Goal: Task Accomplishment & Management: Complete application form

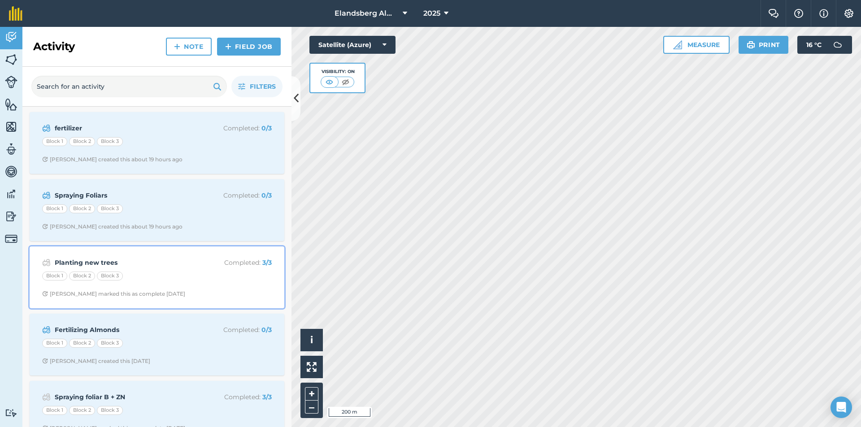
click at [51, 274] on div "Block 1" at bounding box center [54, 276] width 25 height 9
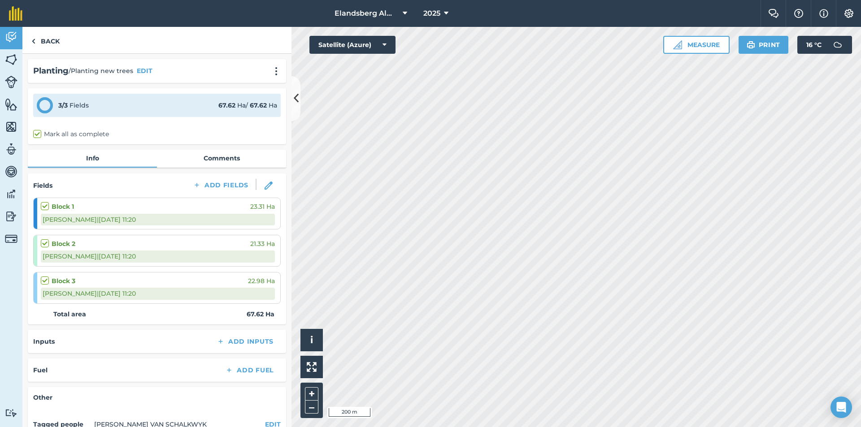
click at [46, 276] on label at bounding box center [46, 276] width 11 height 0
click at [46, 282] on input "checkbox" at bounding box center [44, 279] width 6 height 6
checkbox input "true"
checkbox input "false"
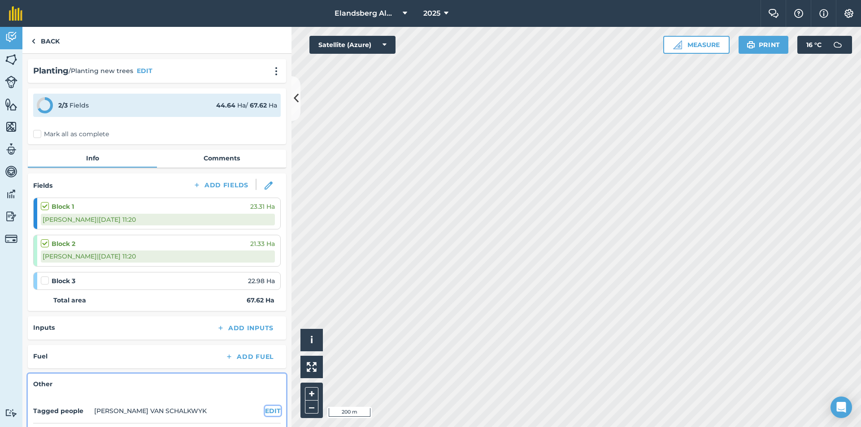
click at [265, 412] on button "EDIT" at bounding box center [273, 411] width 16 height 10
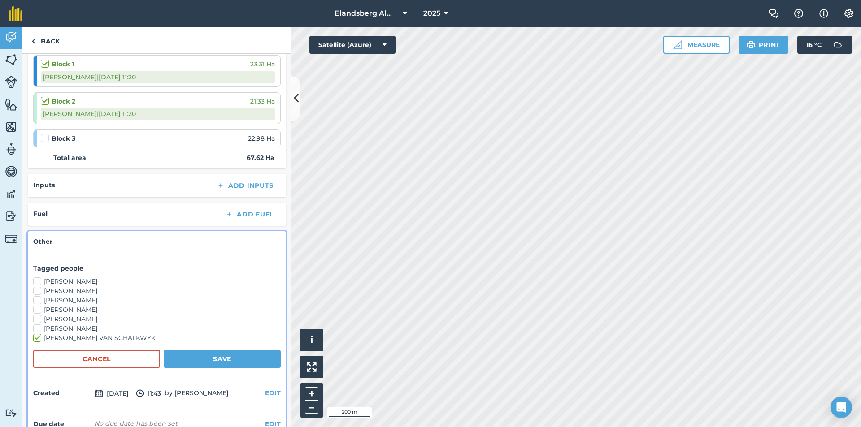
scroll to position [193, 0]
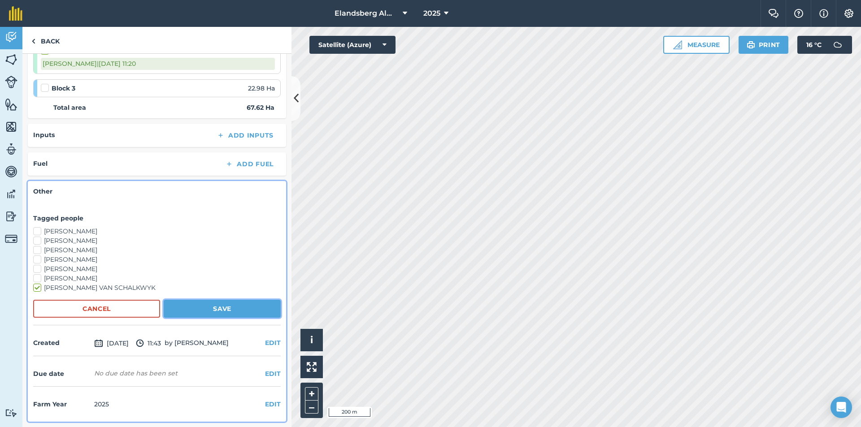
click at [213, 310] on button "Save" at bounding box center [222, 309] width 117 height 18
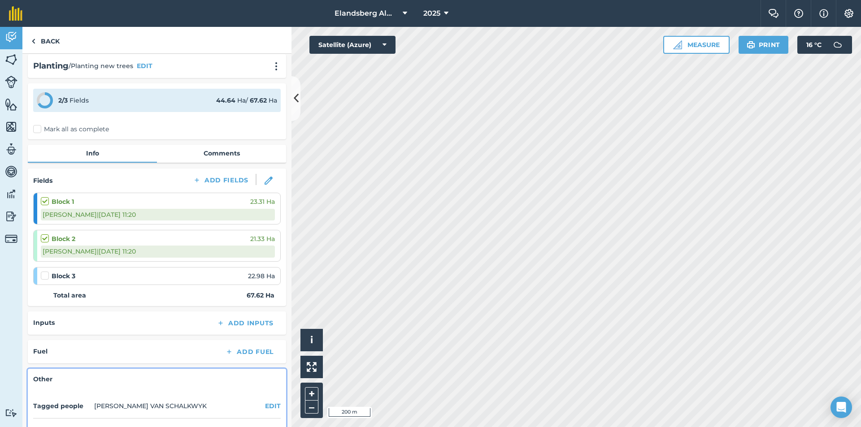
scroll to position [0, 0]
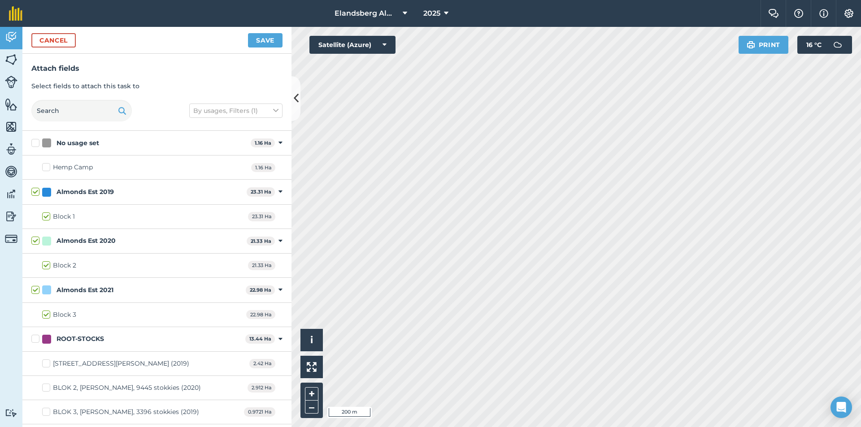
click at [150, 214] on div "Block 1 23.31 Ha" at bounding box center [156, 217] width 269 height 24
click at [145, 196] on div "Almonds Est 2019" at bounding box center [142, 191] width 201 height 9
click at [37, 193] on input "Almonds Est 2019" at bounding box center [34, 190] width 6 height 6
checkbox input "false"
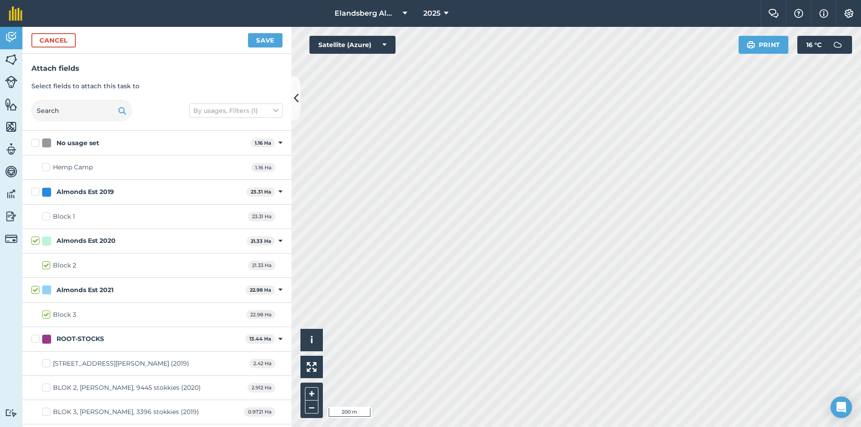
click at [145, 196] on div "Almonds Est 2019" at bounding box center [142, 191] width 201 height 9
click at [37, 193] on input "Almonds Est 2019" at bounding box center [34, 190] width 6 height 6
checkbox input "true"
click at [265, 41] on button "Save" at bounding box center [265, 40] width 35 height 14
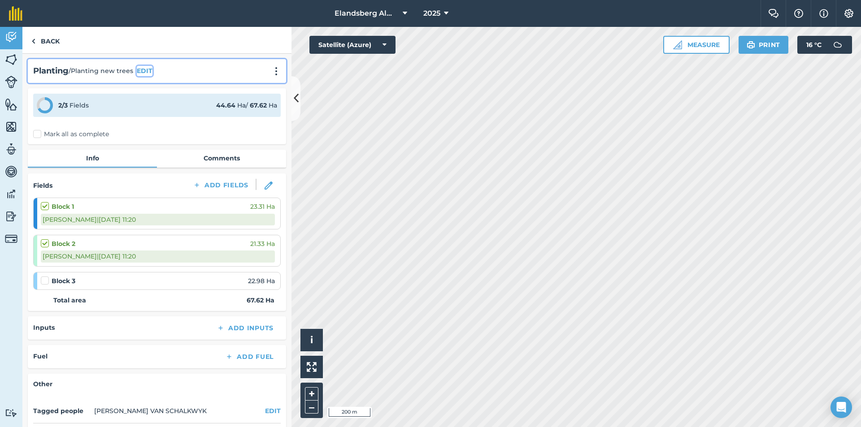
click at [140, 69] on button "EDIT" at bounding box center [145, 71] width 16 height 10
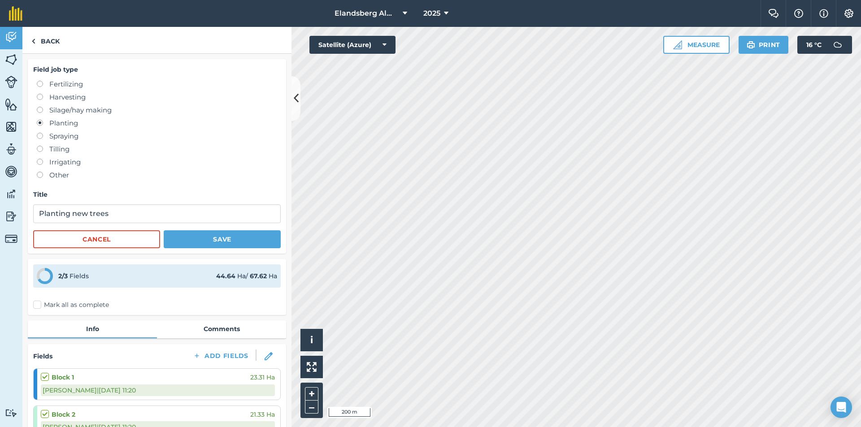
click at [56, 86] on label "Fertilizing" at bounding box center [159, 84] width 244 height 11
radio input "true"
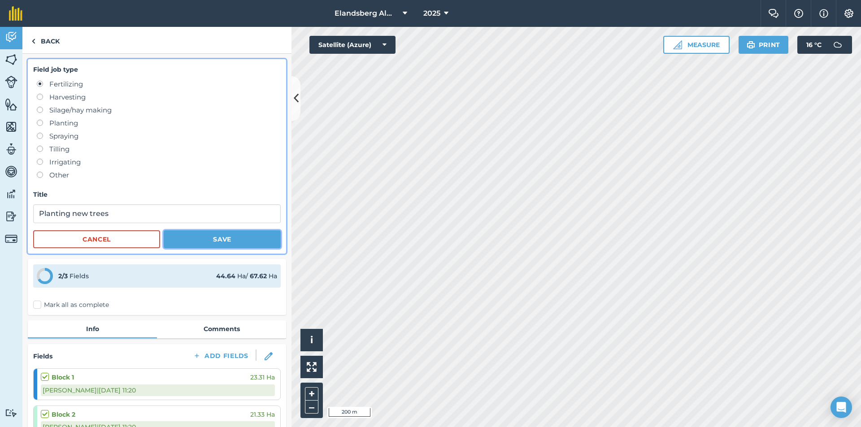
click at [200, 243] on button "Save" at bounding box center [222, 239] width 117 height 18
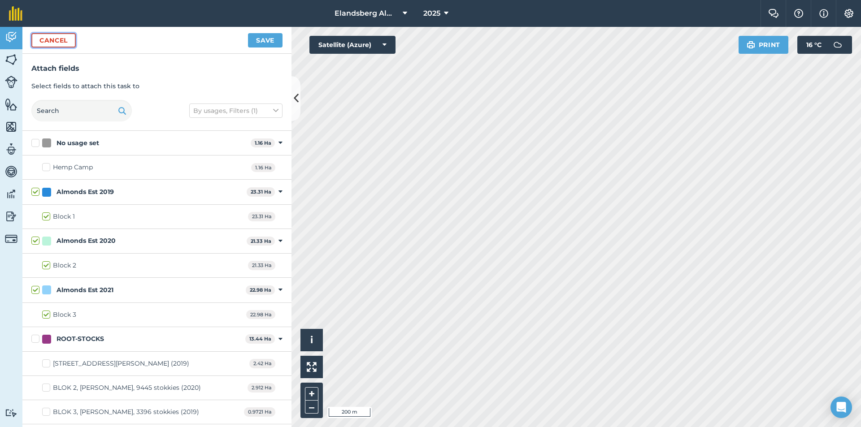
click at [61, 37] on button "Cancel" at bounding box center [53, 40] width 44 height 14
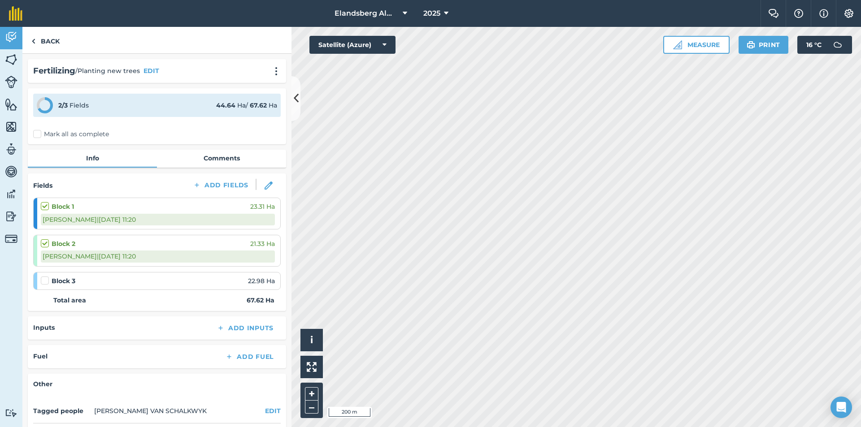
click at [104, 203] on div "Block 1 23.31 Ha" at bounding box center [158, 207] width 234 height 10
click at [153, 72] on button "EDIT" at bounding box center [151, 71] width 16 height 10
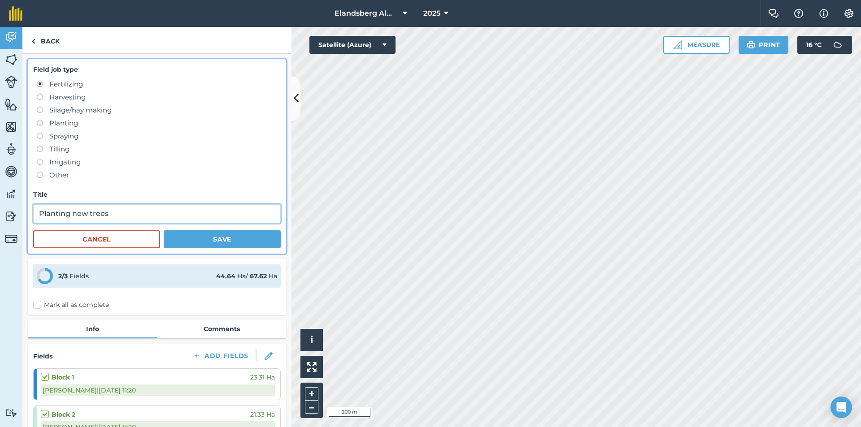
click at [123, 212] on input "Planting new trees" at bounding box center [156, 213] width 247 height 19
type input "P"
type input "s"
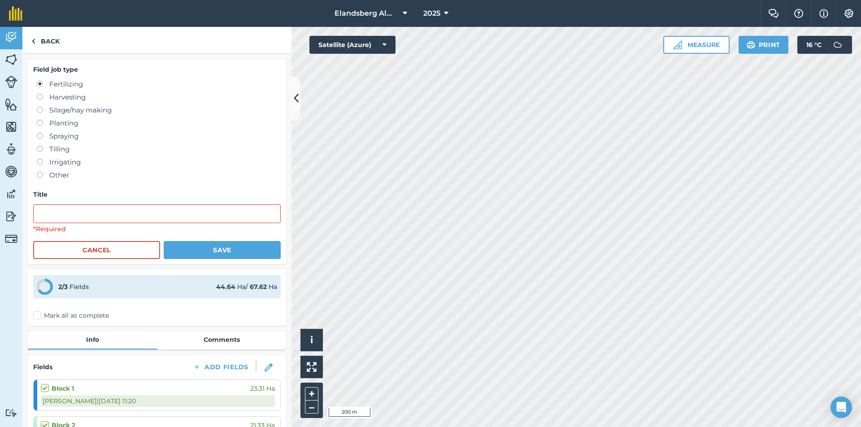
click at [46, 84] on label "Fertilizing" at bounding box center [159, 84] width 244 height 11
click at [32, 41] on img at bounding box center [33, 41] width 4 height 11
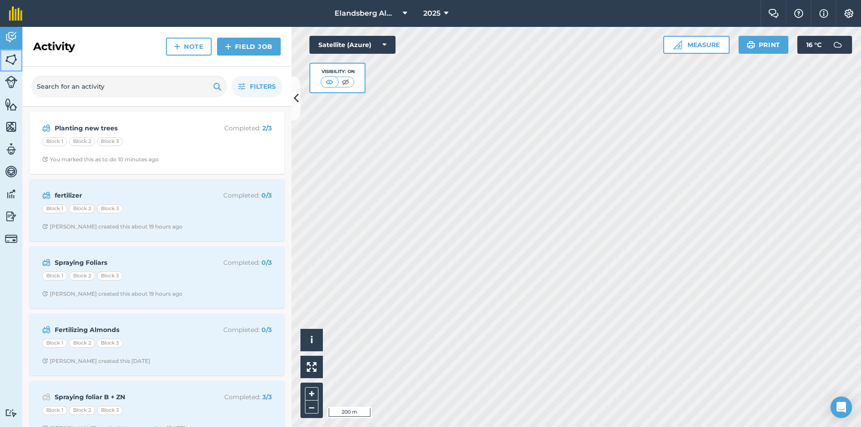
click at [9, 56] on img at bounding box center [11, 59] width 13 height 13
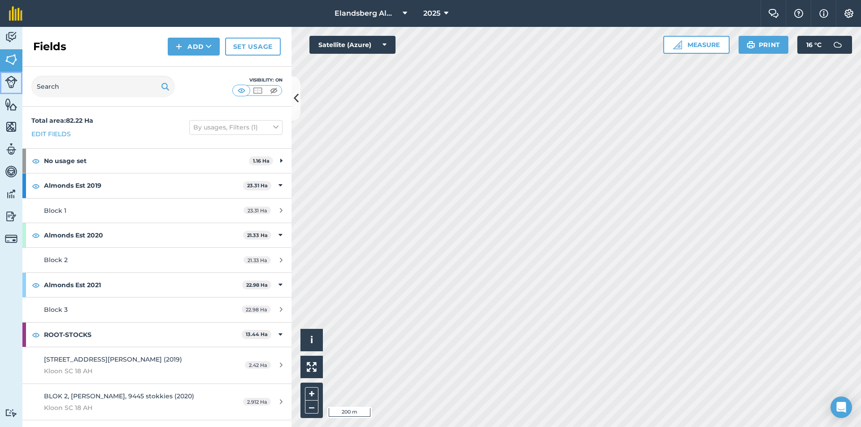
click at [12, 80] on img at bounding box center [11, 82] width 13 height 13
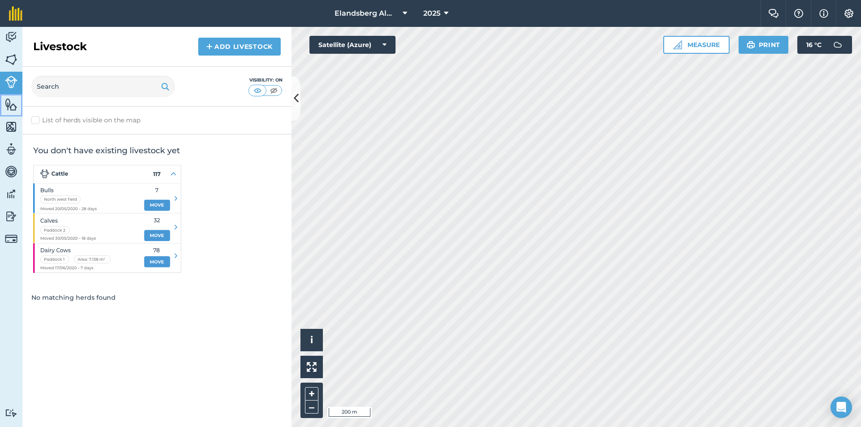
click at [10, 105] on img at bounding box center [11, 104] width 13 height 13
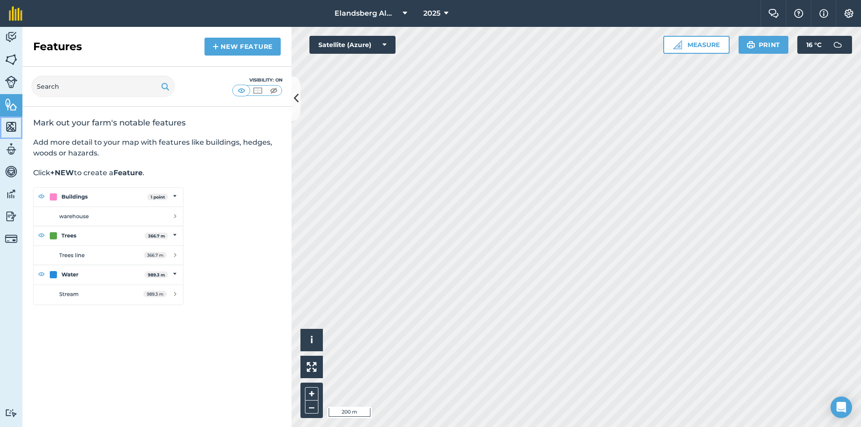
click at [10, 126] on img at bounding box center [11, 126] width 13 height 13
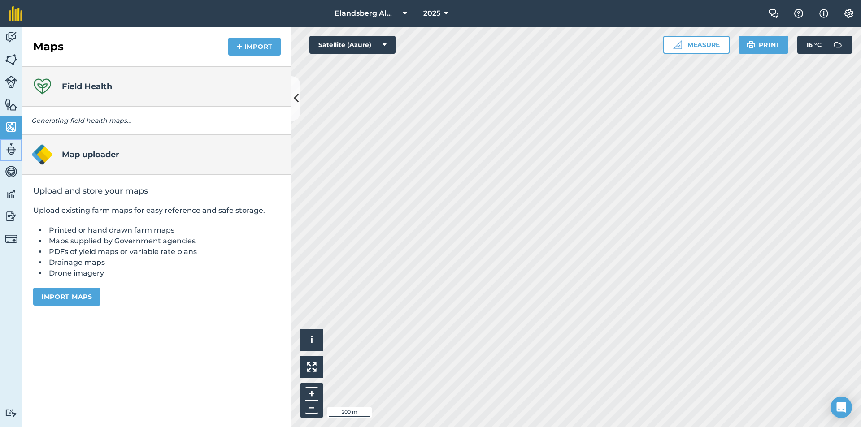
click at [12, 151] on img at bounding box center [11, 149] width 13 height 13
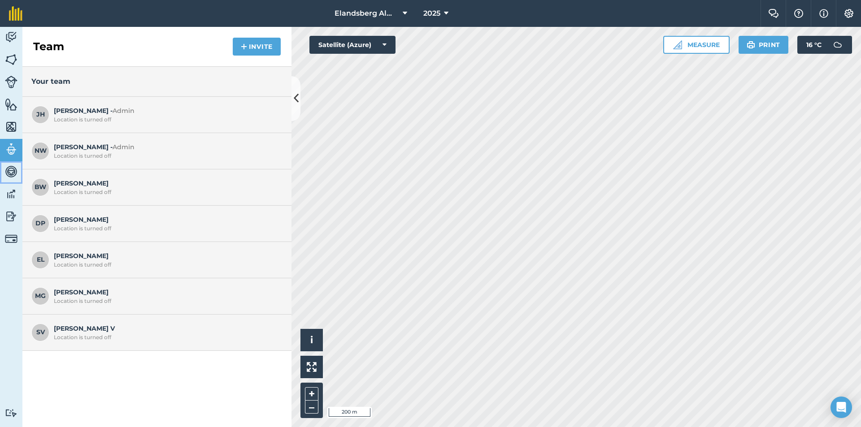
click at [11, 169] on img at bounding box center [11, 171] width 13 height 13
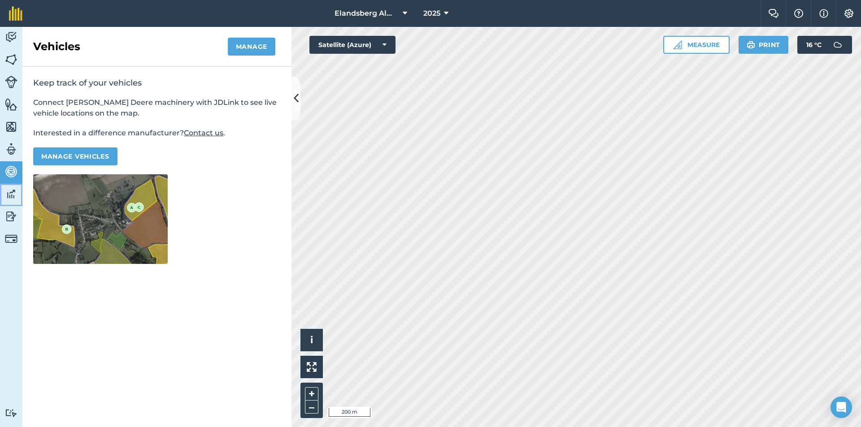
click at [9, 191] on img at bounding box center [11, 193] width 13 height 13
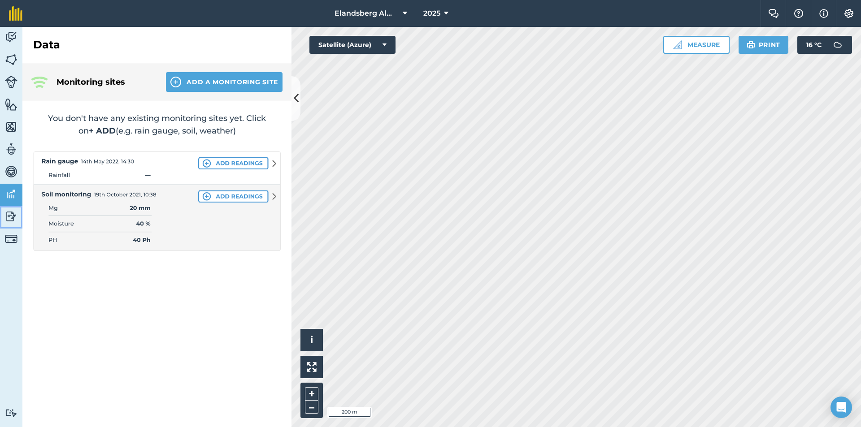
click at [9, 213] on img at bounding box center [11, 216] width 13 height 13
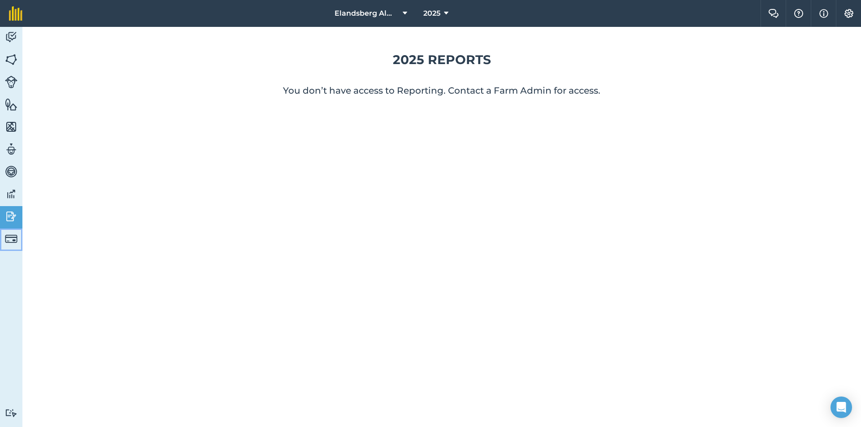
click at [9, 240] on img at bounding box center [11, 239] width 13 height 13
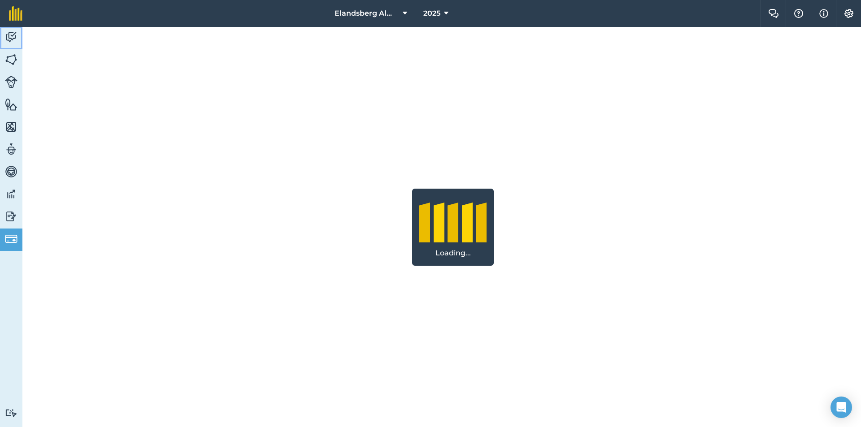
click at [9, 34] on img at bounding box center [11, 36] width 13 height 13
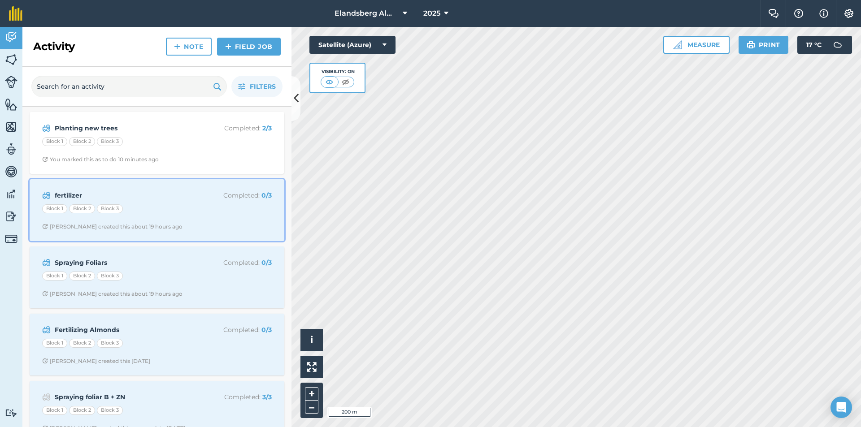
click at [103, 195] on strong "fertilizer" at bounding box center [126, 196] width 142 height 10
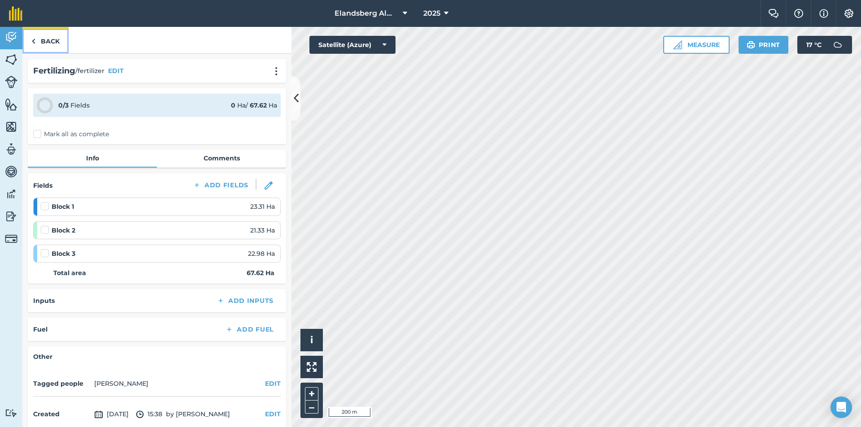
click at [34, 43] on img at bounding box center [33, 41] width 4 height 11
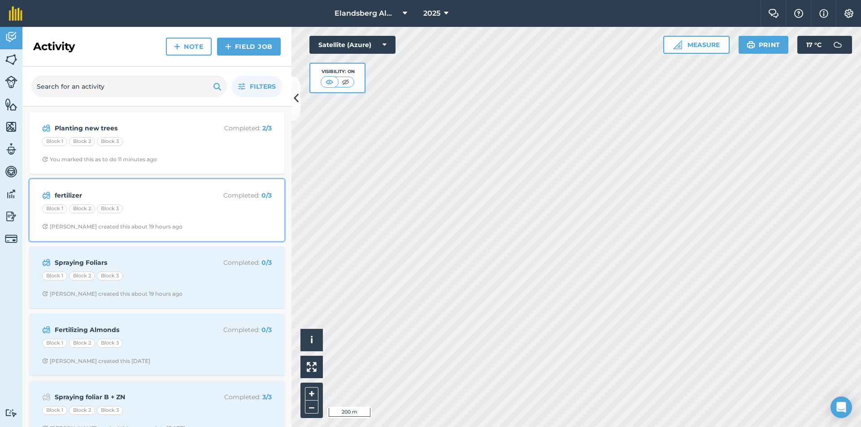
click at [63, 192] on strong "fertilizer" at bounding box center [126, 196] width 142 height 10
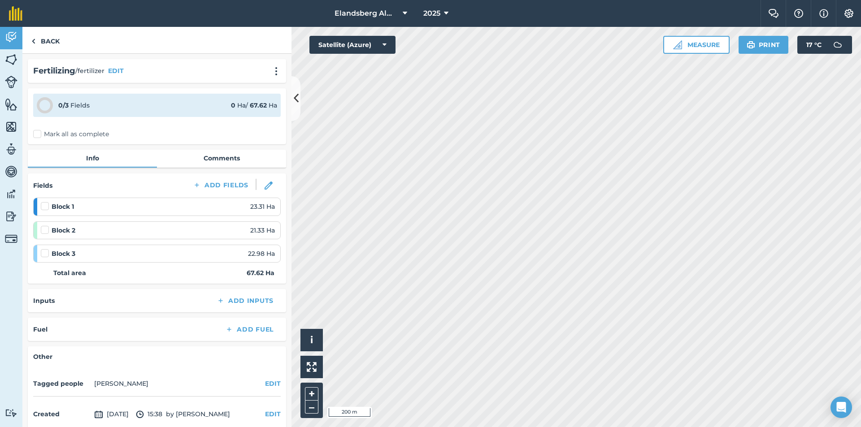
click at [80, 208] on div "Block 1 23.31 Ha" at bounding box center [158, 207] width 234 height 10
click at [76, 159] on link "Info" at bounding box center [92, 158] width 129 height 17
click at [102, 105] on div "0 / 3 Fields 0 Ha / 67.62 Ha" at bounding box center [156, 105] width 247 height 23
click at [86, 308] on div "Inputs Add Inputs" at bounding box center [157, 300] width 258 height 23
click at [35, 39] on img at bounding box center [33, 41] width 4 height 11
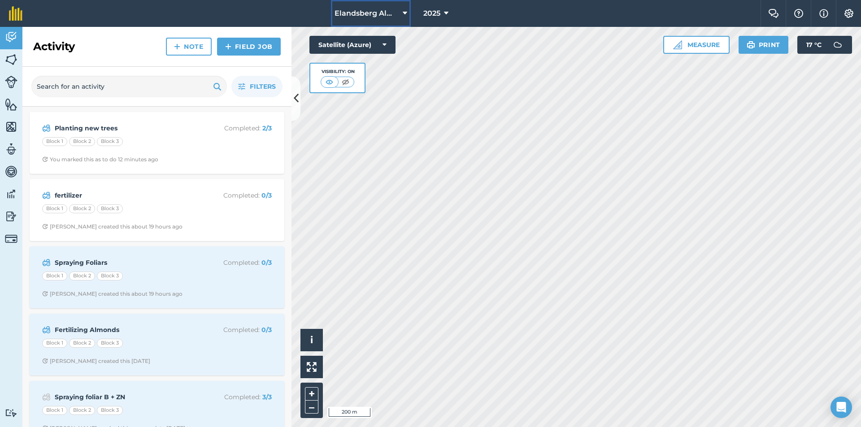
click at [374, 13] on span "Elandsberg Almonds" at bounding box center [366, 13] width 65 height 11
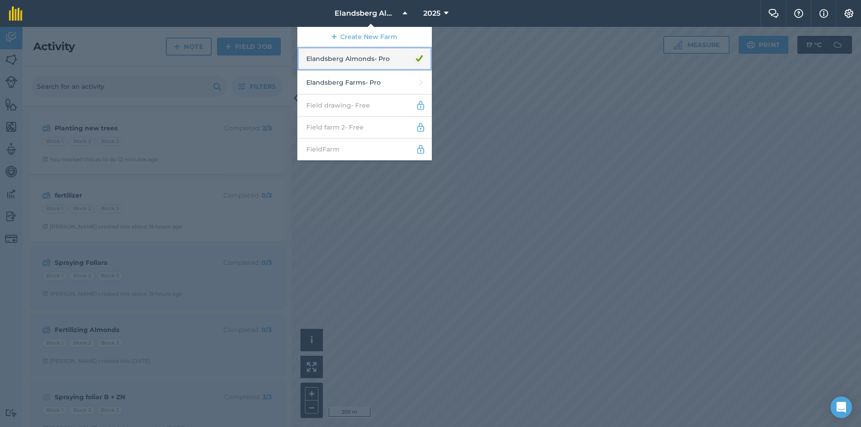
click at [356, 61] on link "Elandsberg Almonds - Pro" at bounding box center [364, 59] width 134 height 24
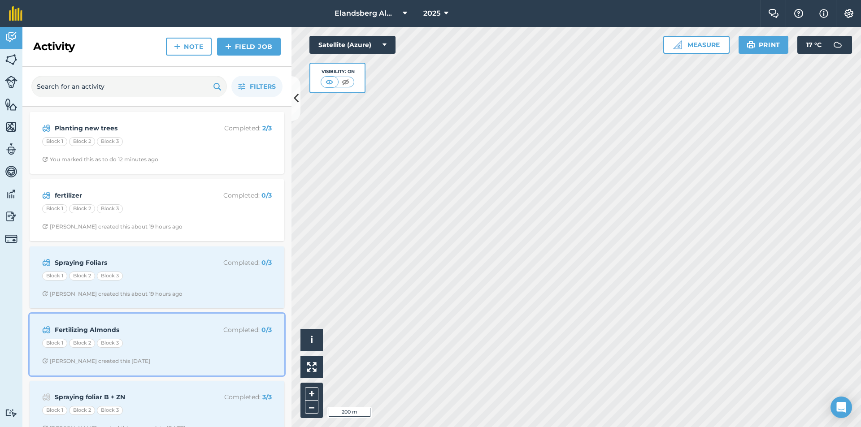
click at [92, 330] on strong "Fertilizing Almonds" at bounding box center [126, 330] width 142 height 10
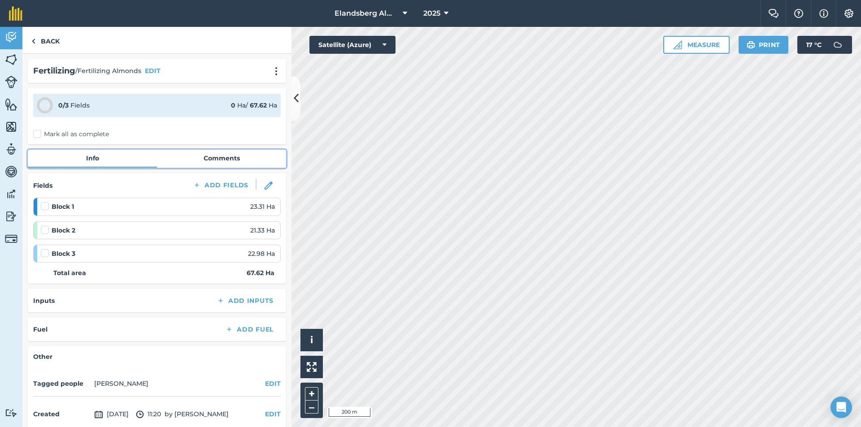
click at [81, 163] on link "Info" at bounding box center [92, 158] width 129 height 17
click at [93, 210] on div "Block 1 23.31 Ha" at bounding box center [158, 207] width 234 height 10
click at [79, 160] on link "Info" at bounding box center [92, 158] width 129 height 17
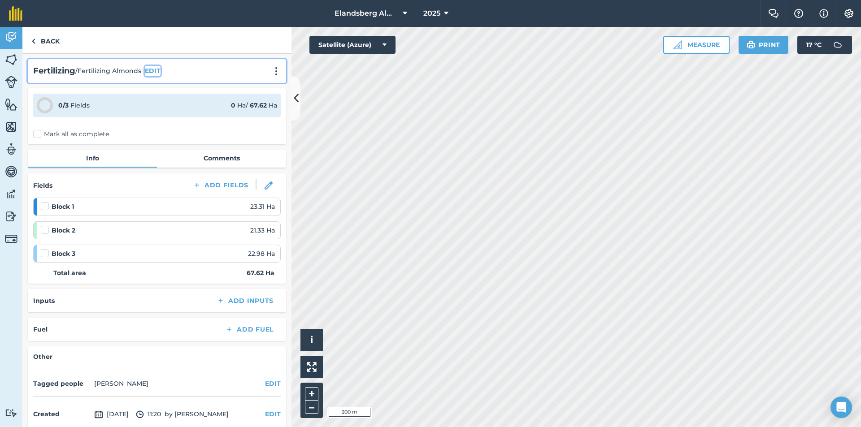
click at [152, 71] on button "EDIT" at bounding box center [153, 71] width 16 height 10
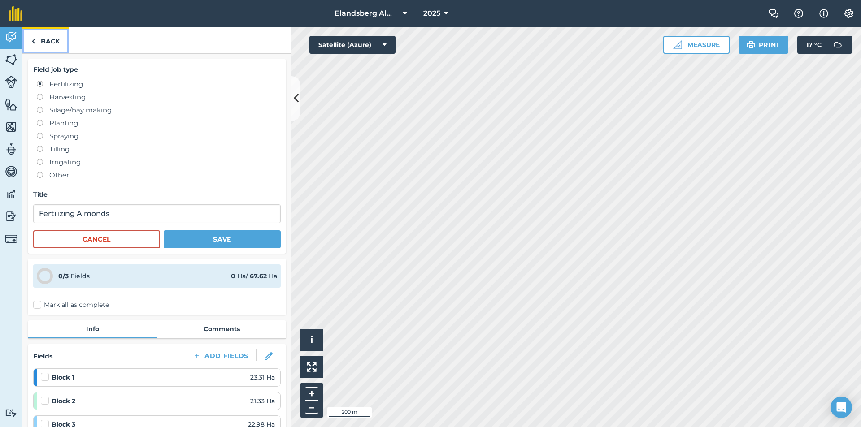
click at [34, 40] on img at bounding box center [33, 41] width 4 height 11
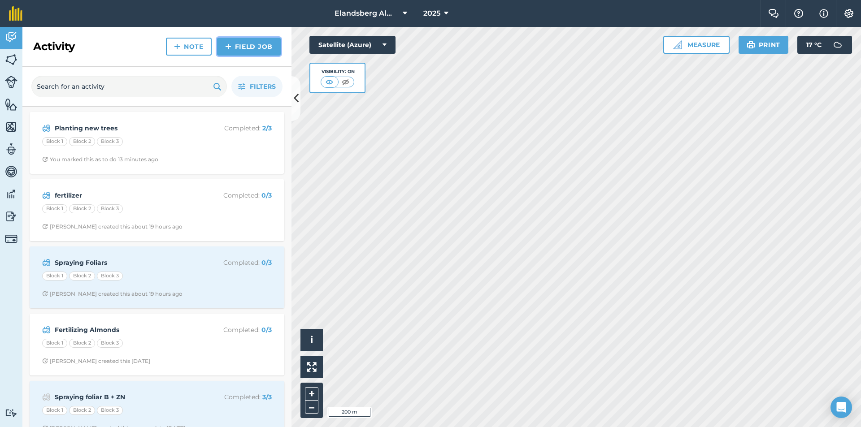
click at [241, 48] on link "Field Job" at bounding box center [249, 47] width 64 height 18
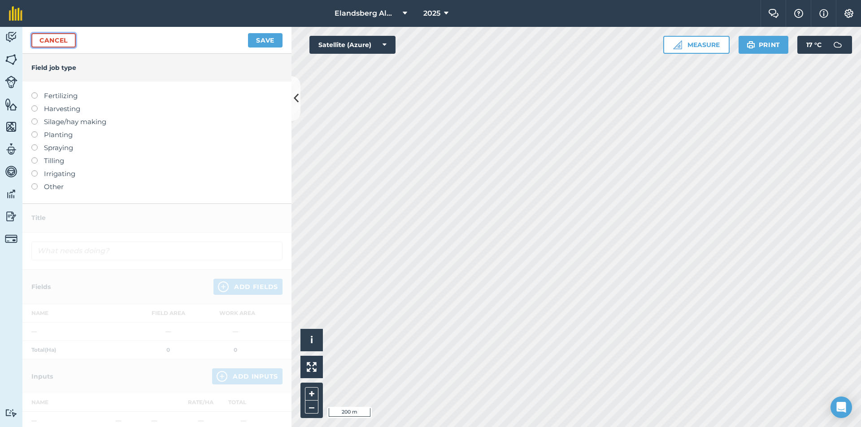
click at [53, 41] on link "Cancel" at bounding box center [53, 40] width 44 height 14
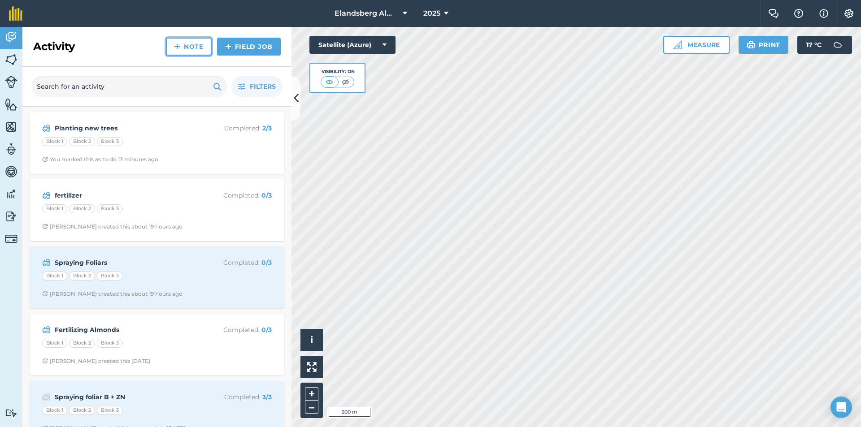
click at [188, 46] on link "Note" at bounding box center [189, 47] width 46 height 18
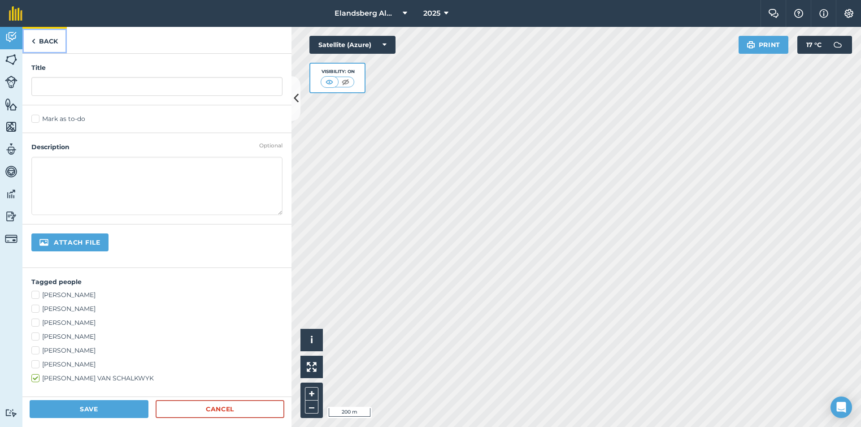
click at [30, 40] on link "Back" at bounding box center [44, 40] width 44 height 26
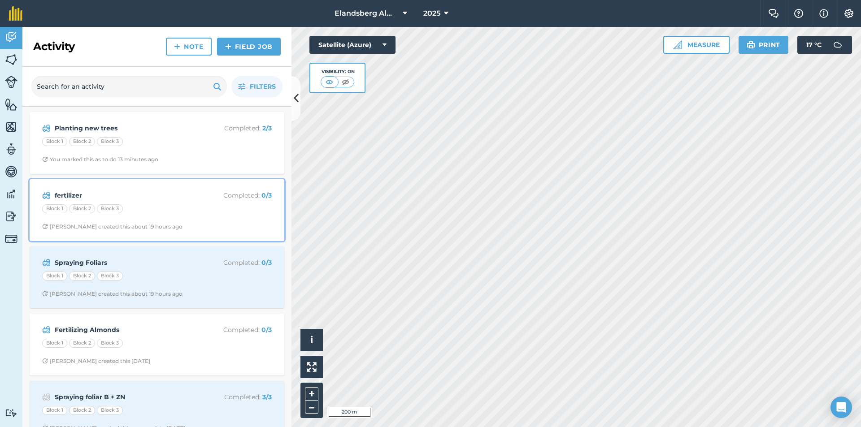
click at [130, 195] on strong "fertilizer" at bounding box center [126, 196] width 142 height 10
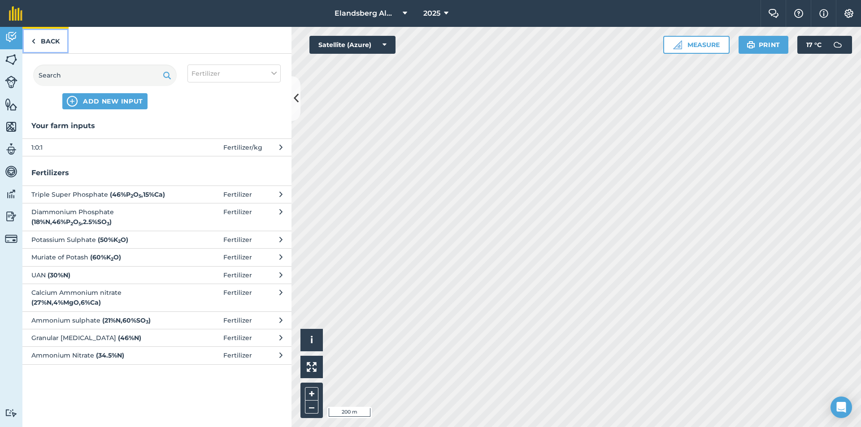
click at [42, 42] on link "Back" at bounding box center [45, 40] width 46 height 26
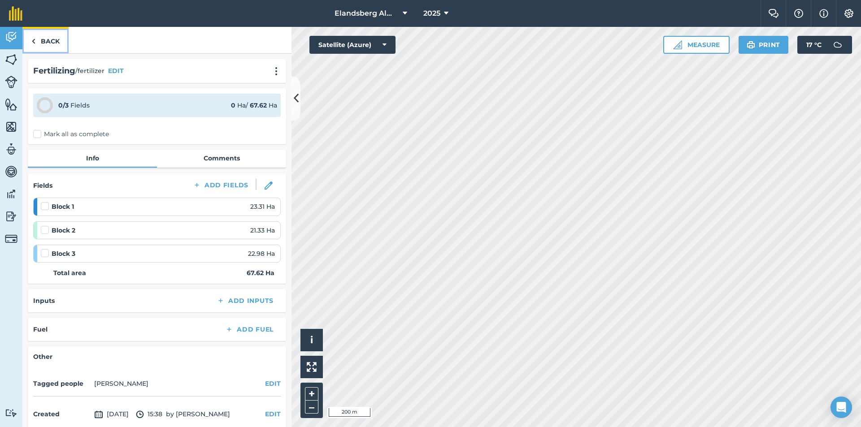
click at [42, 42] on link "Back" at bounding box center [45, 40] width 46 height 26
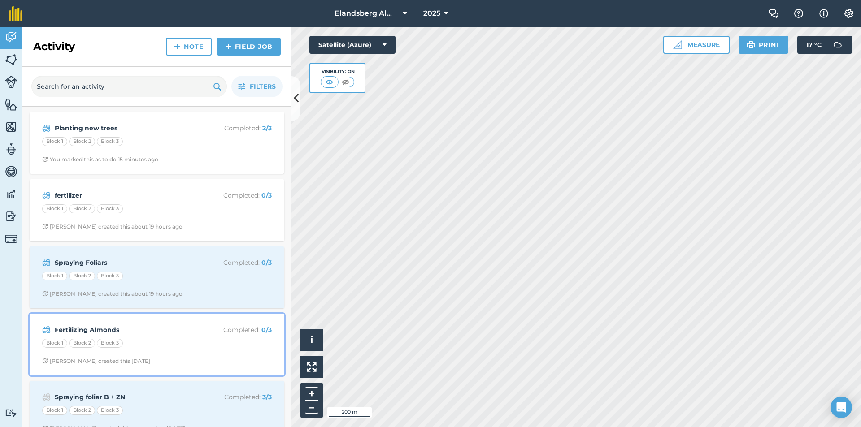
click at [94, 333] on strong "Fertilizing Almonds" at bounding box center [126, 330] width 142 height 10
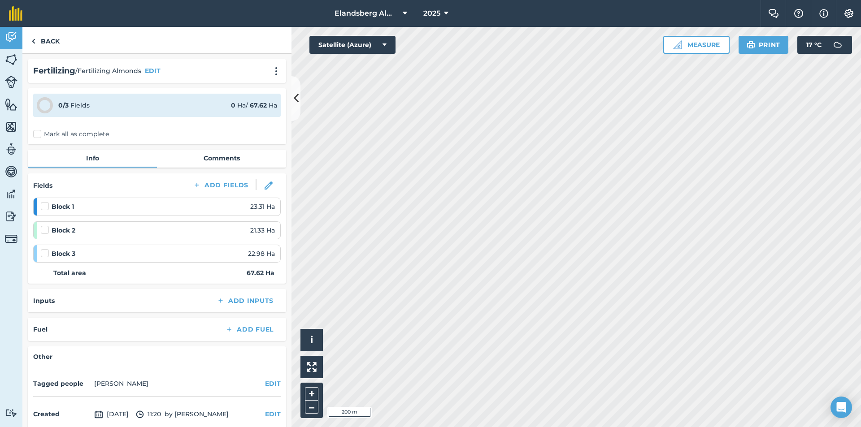
click at [150, 301] on div "Inputs Add Inputs" at bounding box center [156, 301] width 247 height 13
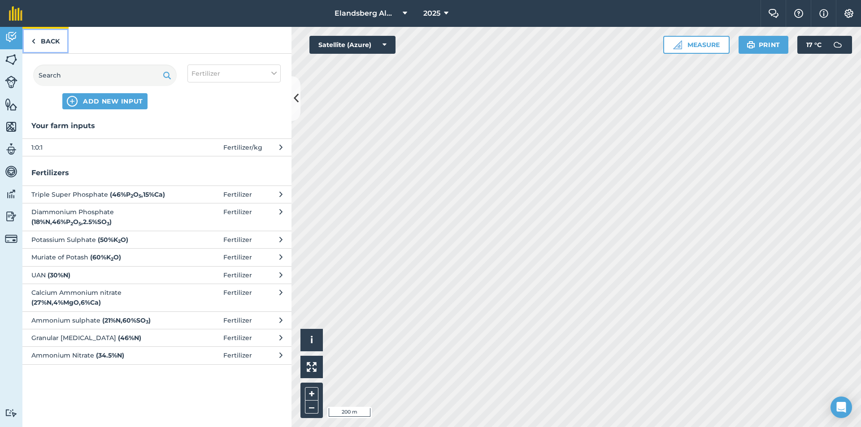
click at [35, 41] on link "Back" at bounding box center [45, 40] width 46 height 26
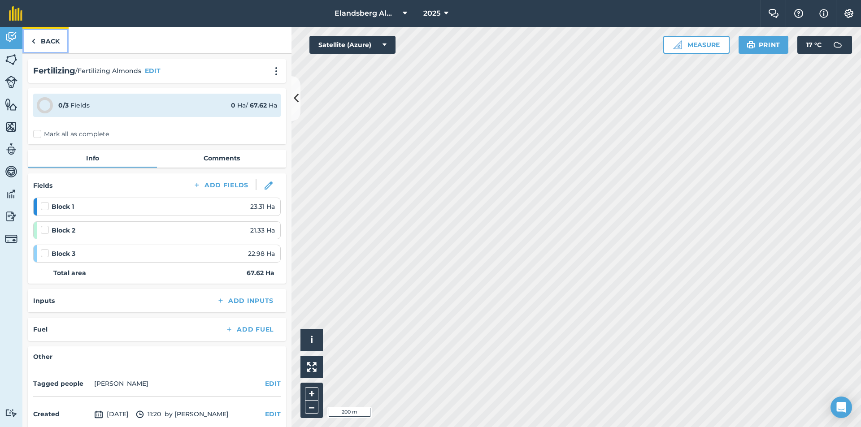
click at [35, 41] on link "Back" at bounding box center [45, 40] width 46 height 26
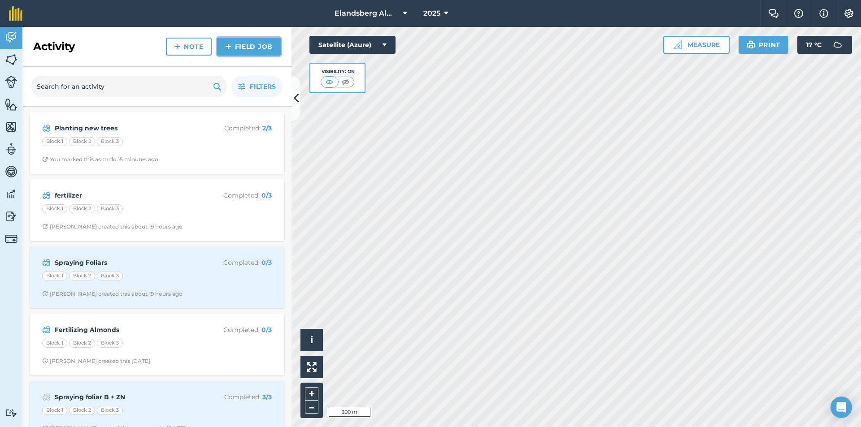
click at [244, 48] on link "Field Job" at bounding box center [249, 47] width 64 height 18
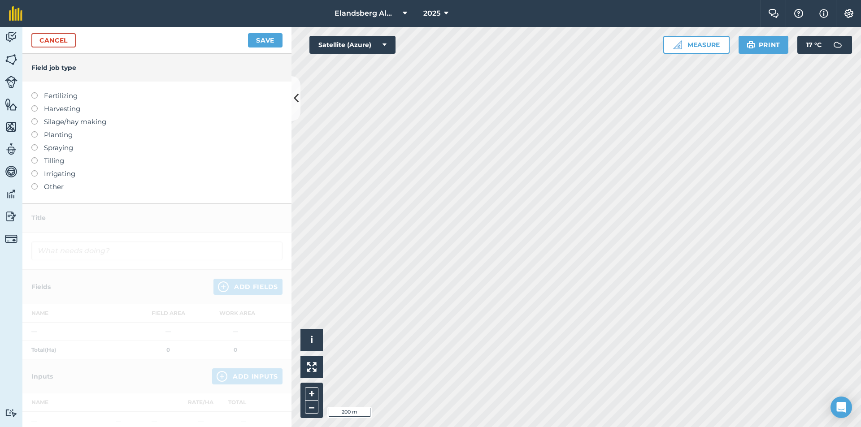
click at [65, 95] on label "Fertilizing" at bounding box center [156, 96] width 251 height 11
type input "Fertilizing"
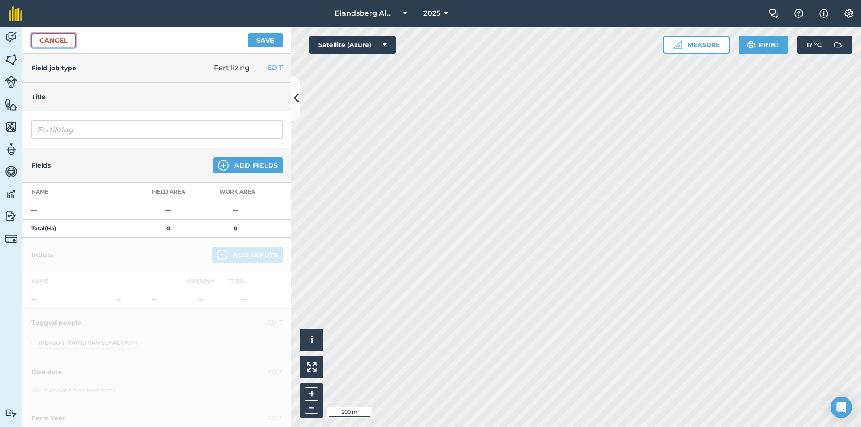
click at [52, 36] on link "Cancel" at bounding box center [53, 40] width 44 height 14
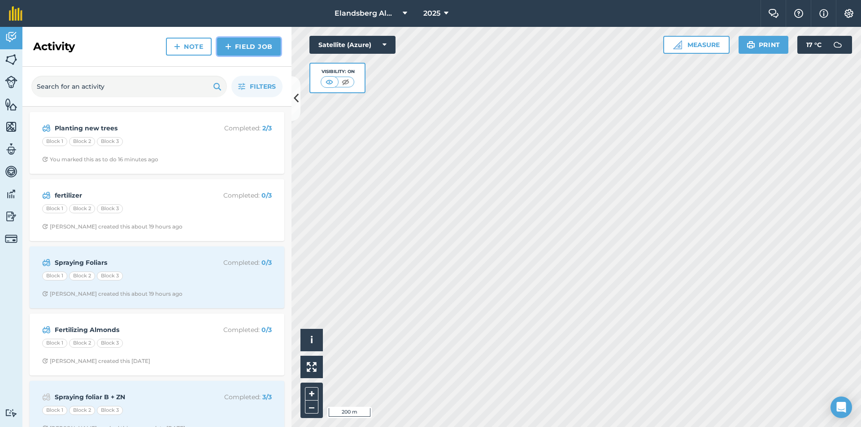
click at [238, 43] on link "Field Job" at bounding box center [249, 47] width 64 height 18
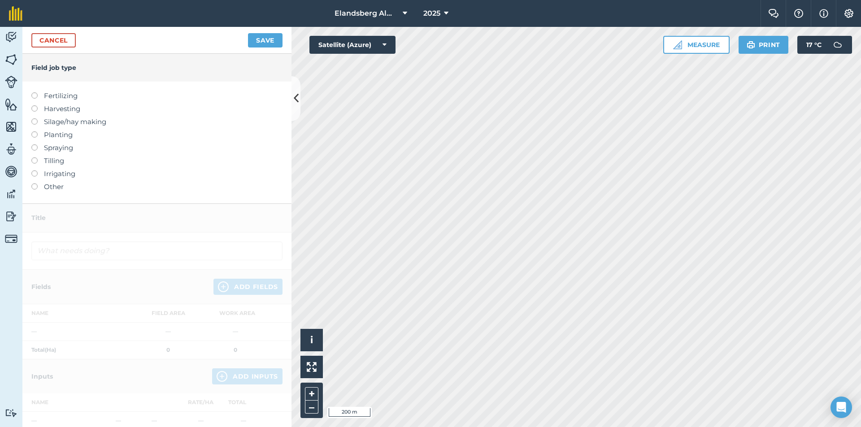
click at [48, 94] on label "Fertilizing" at bounding box center [156, 96] width 251 height 11
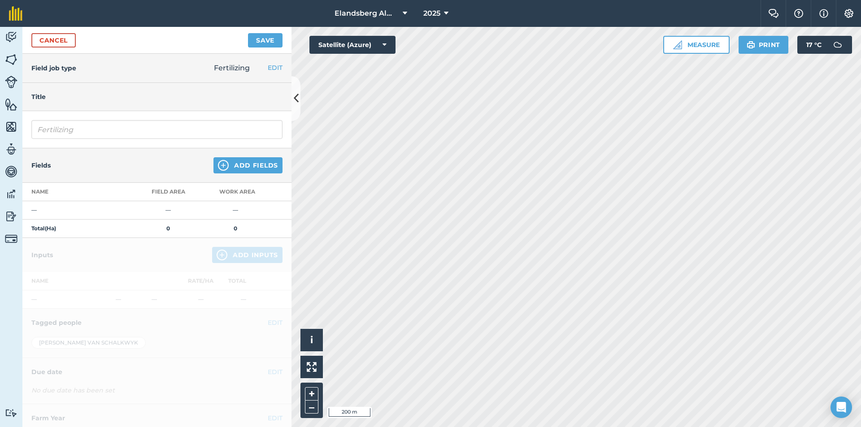
click at [68, 213] on td "—" at bounding box center [78, 210] width 112 height 18
click at [245, 165] on button "Add Fields" at bounding box center [247, 165] width 69 height 16
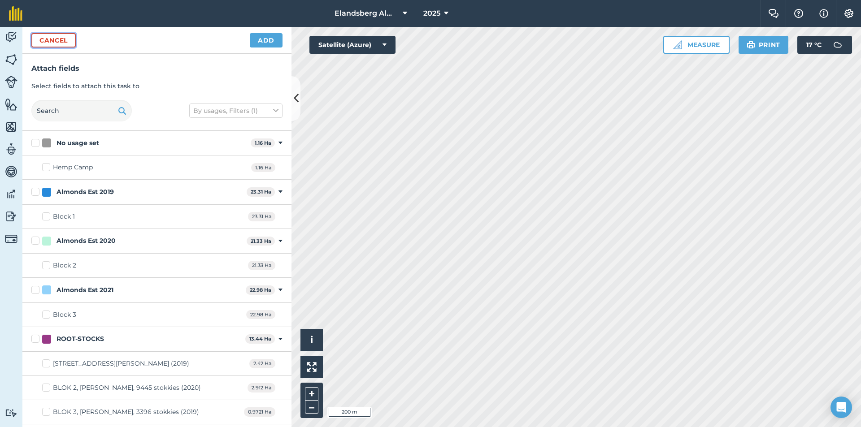
click at [51, 41] on button "Cancel" at bounding box center [53, 40] width 44 height 14
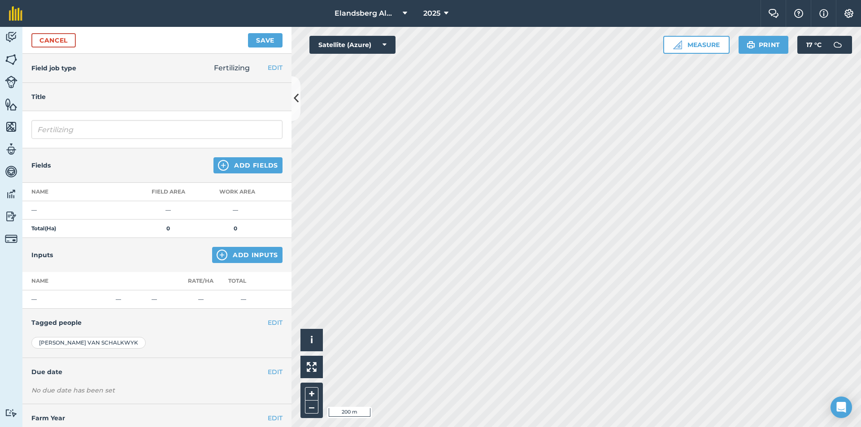
click at [69, 102] on h4 "Title" at bounding box center [156, 97] width 251 height 10
click at [81, 130] on input "Fertilizing" at bounding box center [156, 129] width 251 height 19
click at [87, 99] on h4 "Title" at bounding box center [156, 97] width 251 height 10
click at [91, 130] on input "Fertilizing" at bounding box center [156, 129] width 251 height 19
type input "F"
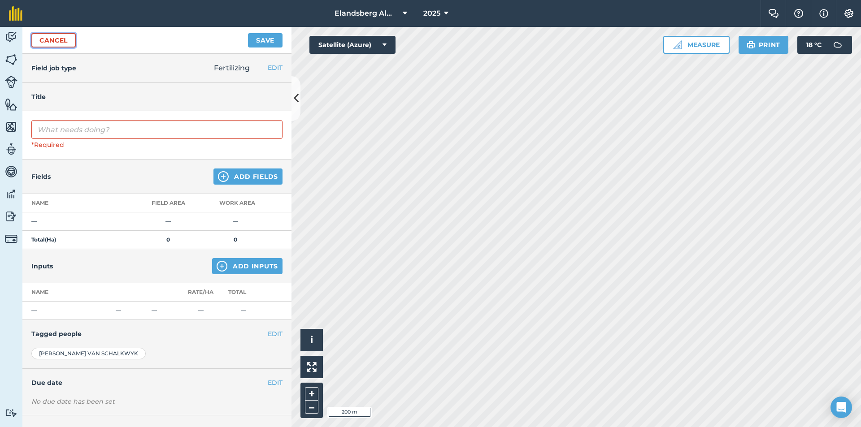
click at [40, 42] on link "Cancel" at bounding box center [53, 40] width 44 height 14
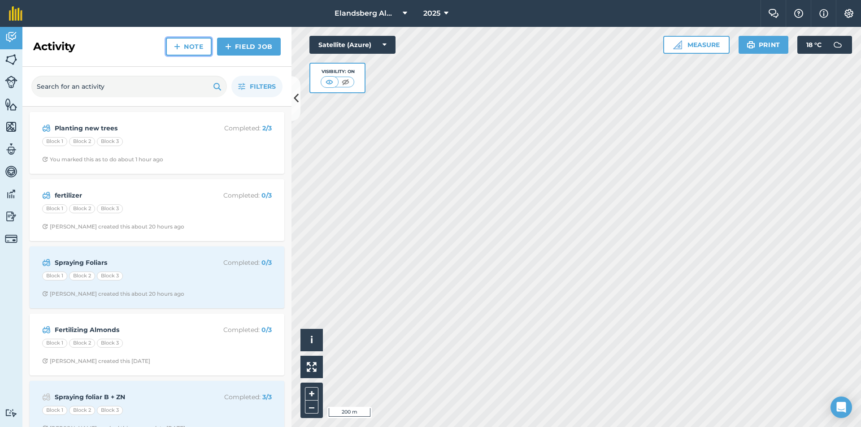
click at [194, 48] on link "Note" at bounding box center [189, 47] width 46 height 18
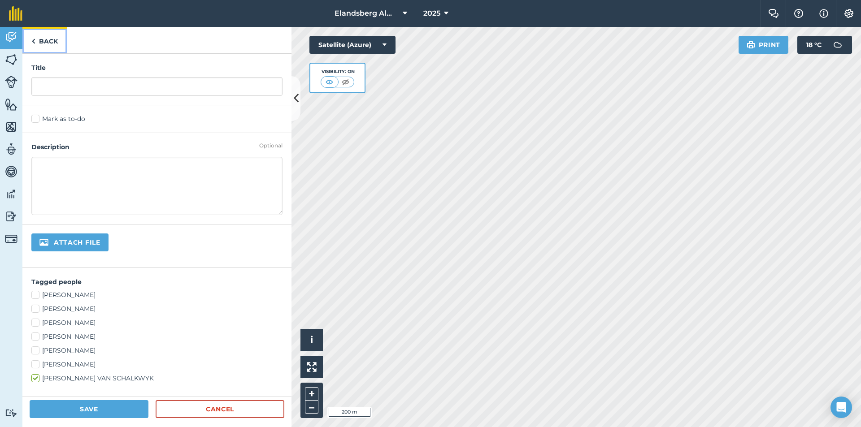
click at [44, 41] on link "Back" at bounding box center [44, 40] width 44 height 26
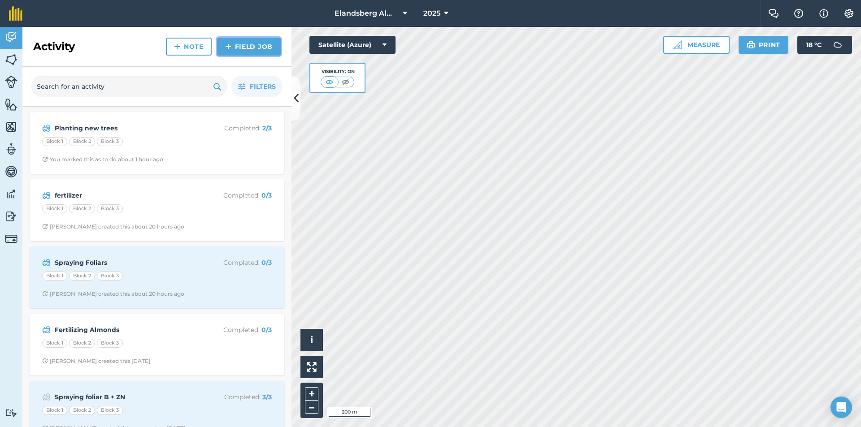
click at [238, 51] on link "Field Job" at bounding box center [249, 47] width 64 height 18
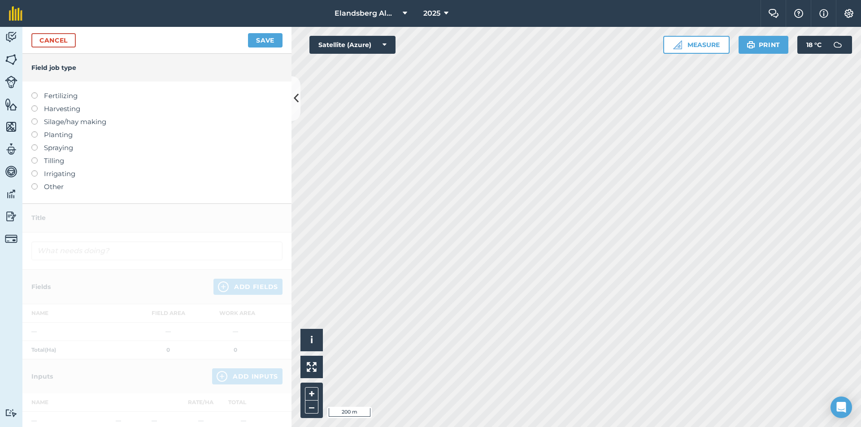
click at [52, 97] on label "Fertilizing" at bounding box center [156, 96] width 251 height 11
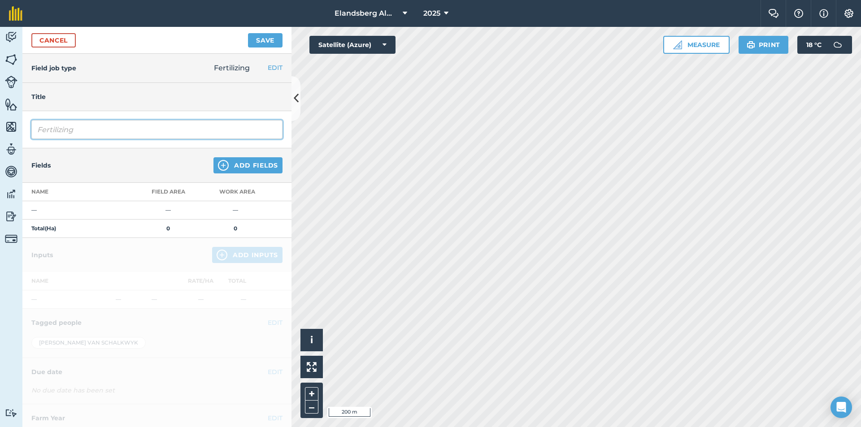
click at [91, 130] on input "Fertilizing" at bounding box center [156, 129] width 251 height 19
type input "Fertilizing Kalsium nitraat"
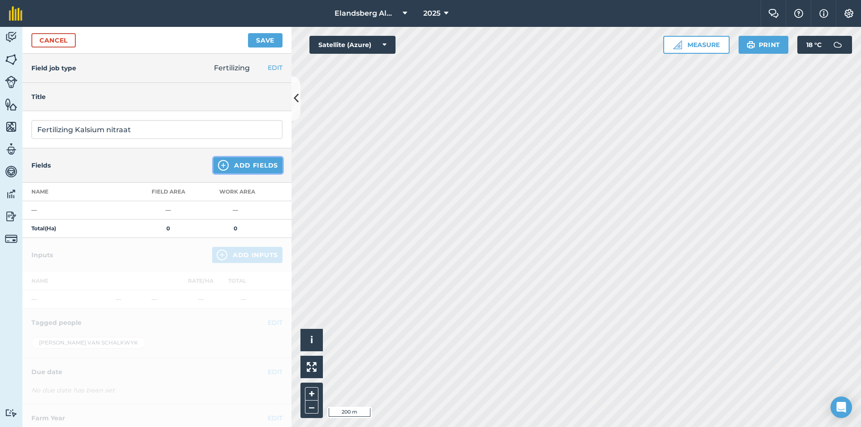
click at [229, 165] on button "Add Fields" at bounding box center [247, 165] width 69 height 16
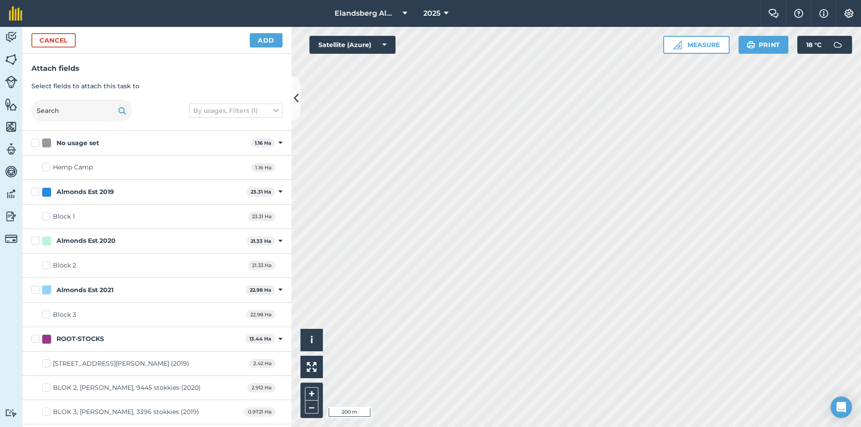
click at [70, 214] on div "Block 1" at bounding box center [64, 216] width 22 height 9
click at [48, 214] on input "Block 1" at bounding box center [45, 215] width 6 height 6
checkbox input "true"
click at [82, 218] on div "Block 1 23.31 Ha" at bounding box center [156, 217] width 269 height 24
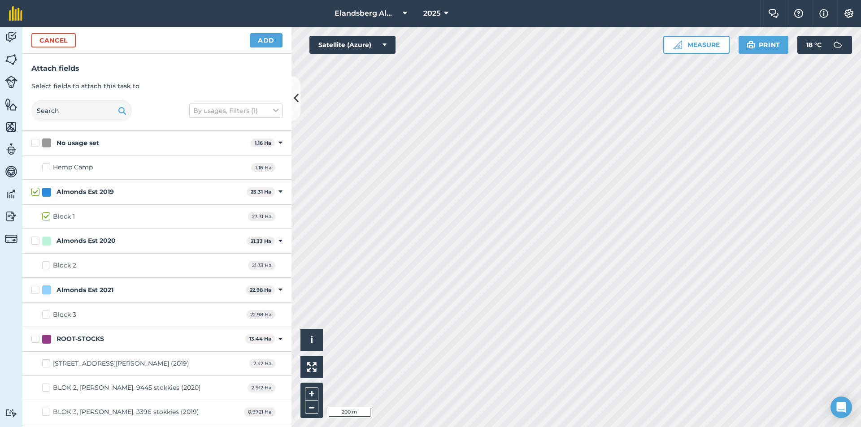
click at [82, 218] on div "Block 1 23.31 Ha" at bounding box center [156, 217] width 269 height 24
click at [59, 215] on div "Block 1" at bounding box center [64, 216] width 22 height 9
click at [48, 215] on input "Block 1" at bounding box center [45, 215] width 6 height 6
checkbox input "false"
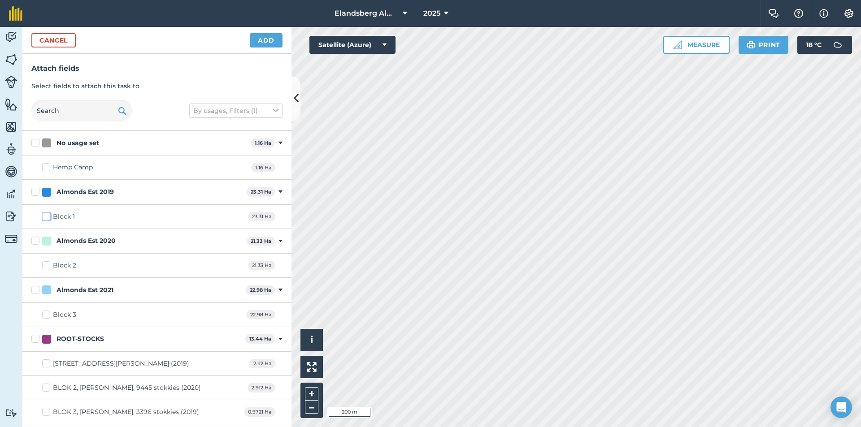
checkbox input "false"
click at [59, 215] on div "Block 1" at bounding box center [64, 216] width 22 height 9
click at [48, 215] on input "Block 1" at bounding box center [45, 215] width 6 height 6
checkbox input "true"
click at [87, 191] on div "Almonds Est 2019" at bounding box center [84, 191] width 57 height 9
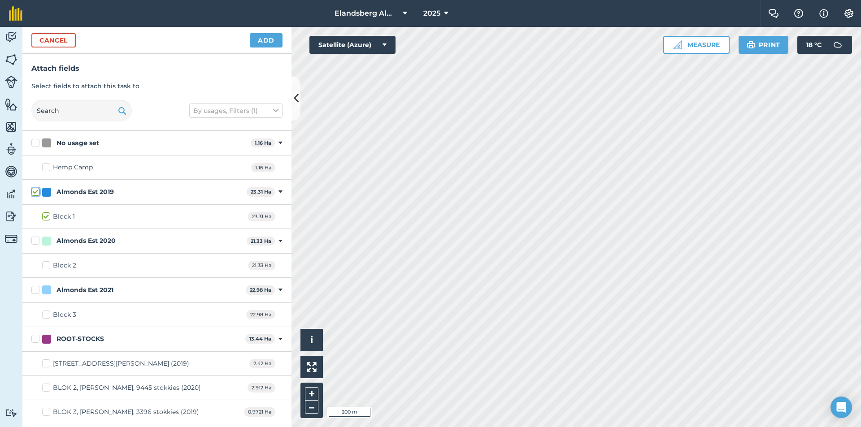
click at [37, 191] on input "Almonds Est 2019" at bounding box center [34, 190] width 6 height 6
checkbox input "false"
click at [87, 191] on div "Almonds Est 2019" at bounding box center [84, 191] width 57 height 9
click at [37, 191] on input "Almonds Est 2019" at bounding box center [34, 190] width 6 height 6
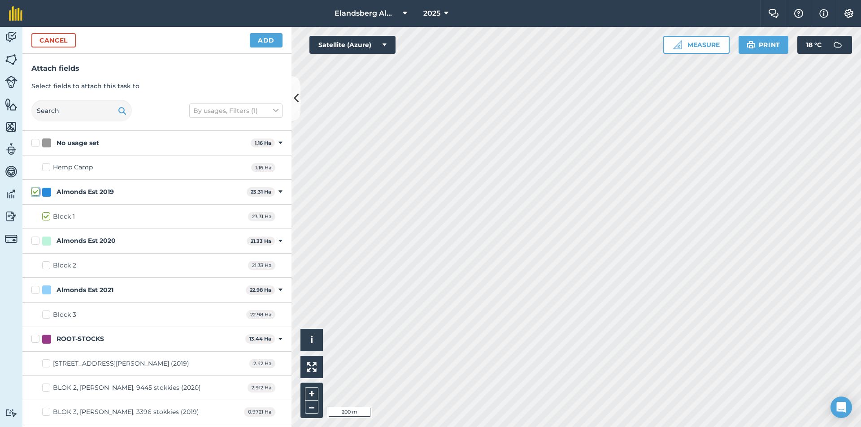
checkbox input "true"
click at [68, 239] on div "Almonds Est 2020" at bounding box center [85, 240] width 59 height 9
click at [37, 239] on input "Almonds Est 2020" at bounding box center [34, 239] width 6 height 6
checkbox input "true"
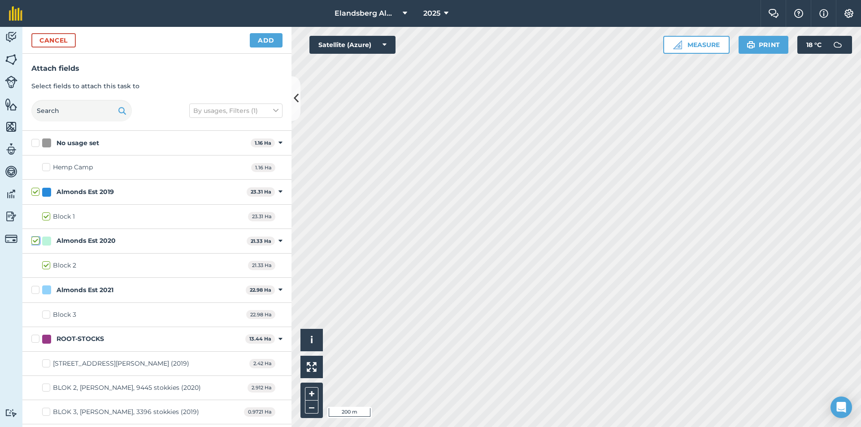
checkbox input "true"
click at [76, 289] on div "Almonds Est 2021" at bounding box center [84, 290] width 57 height 9
click at [37, 289] on input "Almonds Est 2021" at bounding box center [34, 289] width 6 height 6
checkbox input "true"
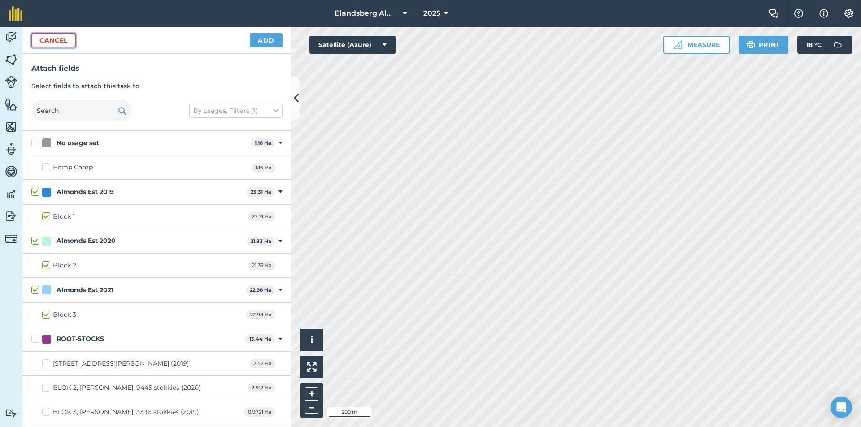
click at [61, 44] on button "Cancel" at bounding box center [53, 40] width 44 height 14
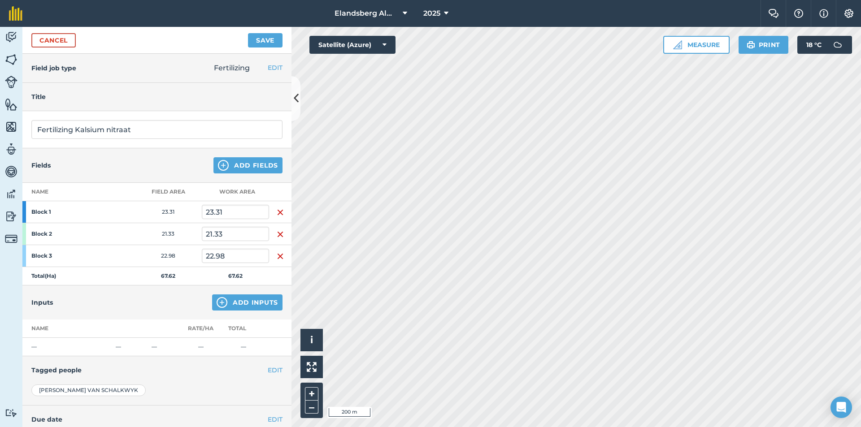
click at [67, 210] on strong "Block 1" at bounding box center [66, 211] width 70 height 7
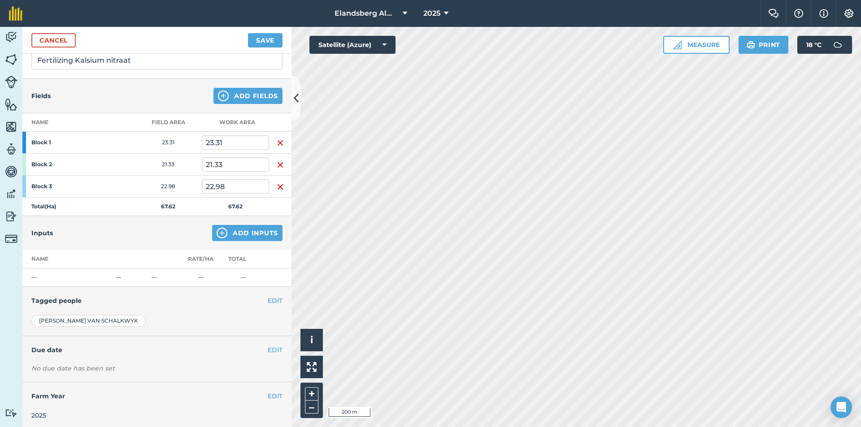
scroll to position [72, 0]
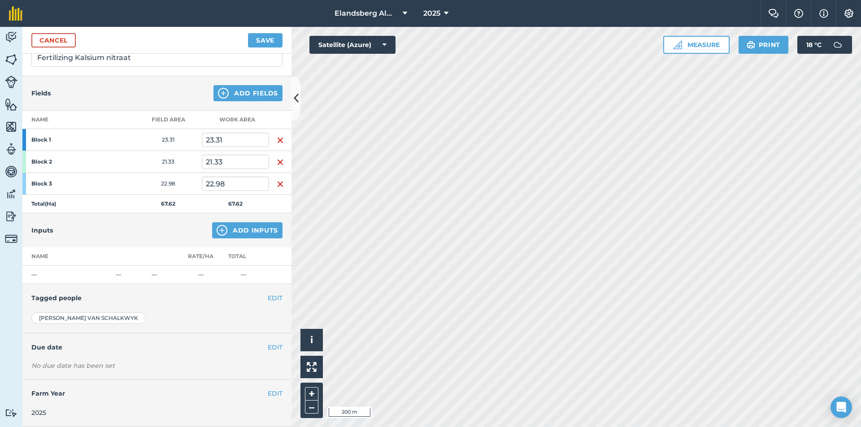
click at [35, 276] on td "—" at bounding box center [67, 275] width 90 height 18
click at [130, 61] on input "Fertilizing Kalsium nitraat" at bounding box center [156, 57] width 251 height 19
type input "Fertilizing"
click at [44, 279] on td "—" at bounding box center [67, 275] width 90 height 18
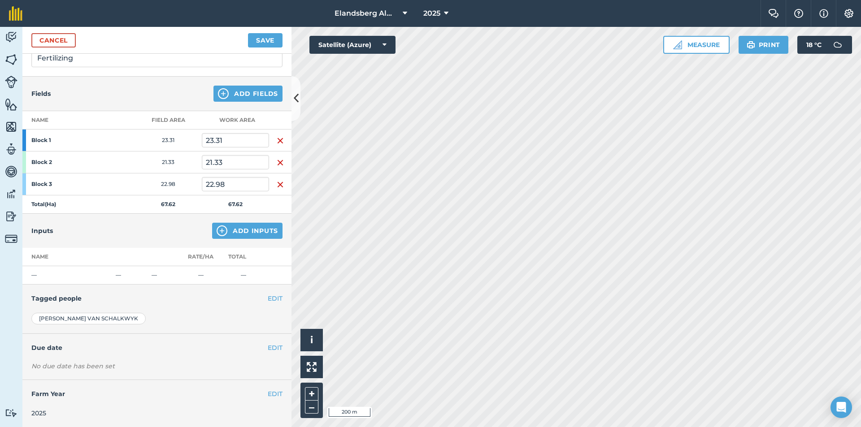
click at [32, 275] on td "—" at bounding box center [67, 275] width 90 height 18
click at [234, 274] on td "—" at bounding box center [243, 275] width 52 height 18
click at [230, 232] on button "Add Inputs" at bounding box center [247, 230] width 70 height 16
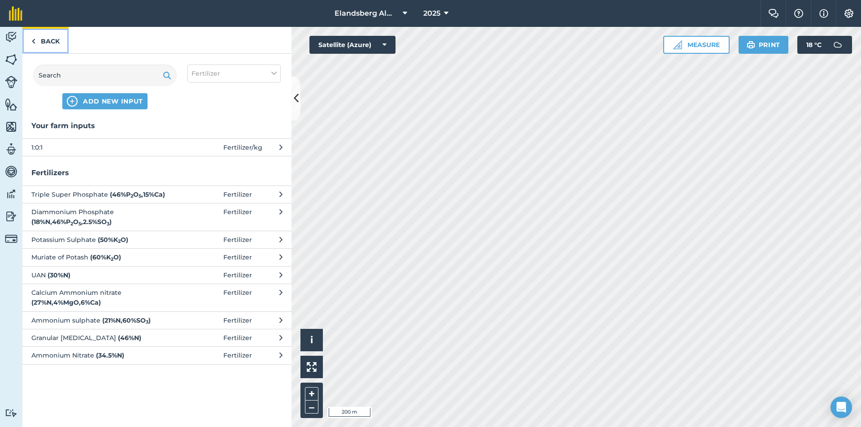
click at [39, 42] on link "Back" at bounding box center [45, 40] width 46 height 26
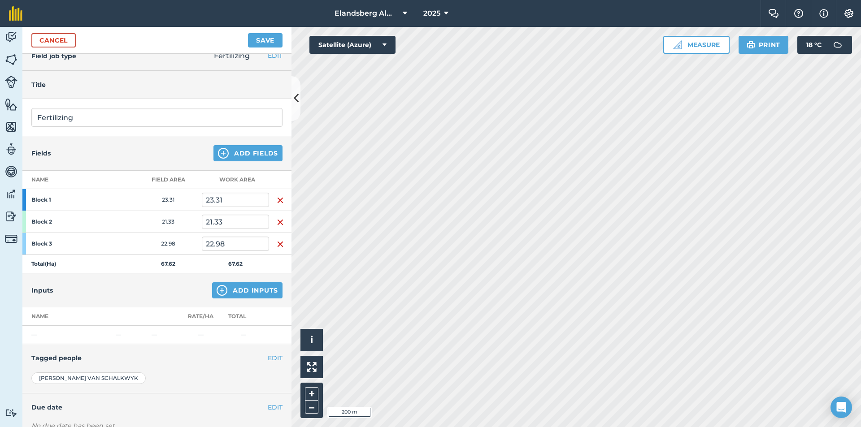
scroll to position [0, 0]
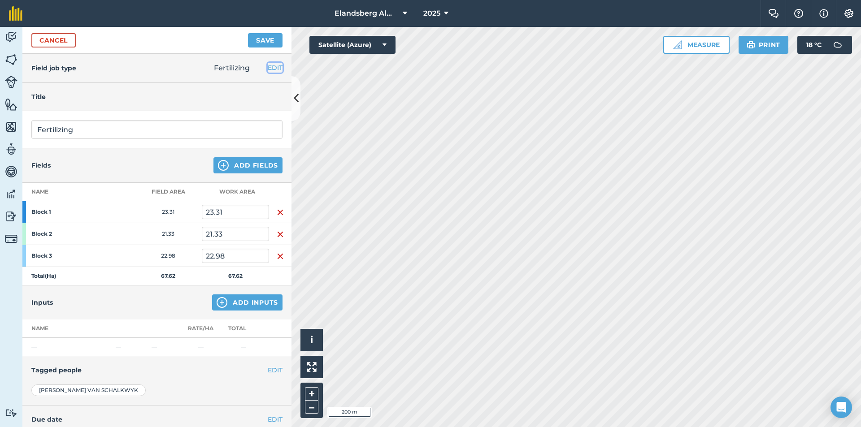
click at [268, 68] on button "EDIT" at bounding box center [275, 68] width 15 height 10
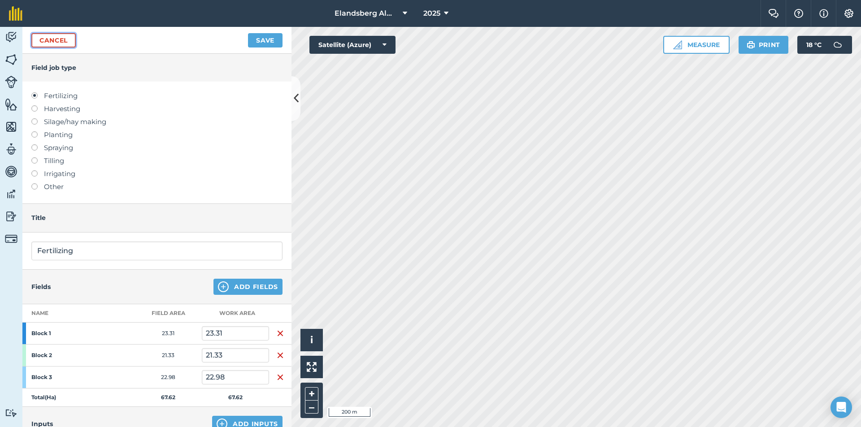
click at [42, 43] on link "Cancel" at bounding box center [53, 40] width 44 height 14
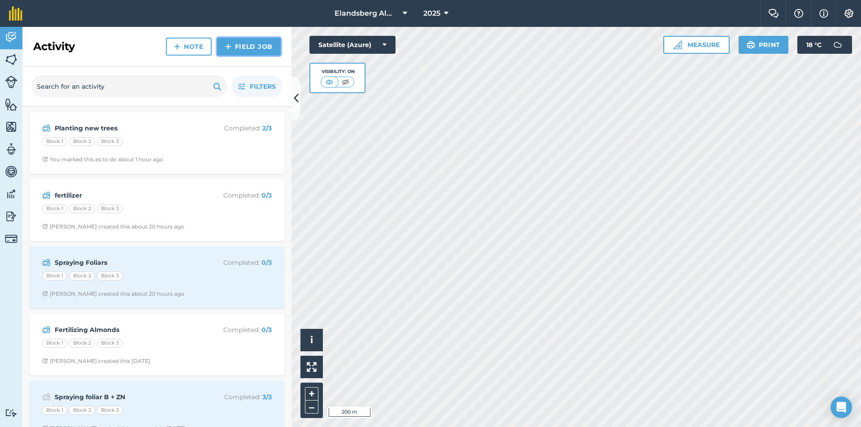
click at [228, 48] on img at bounding box center [228, 46] width 6 height 11
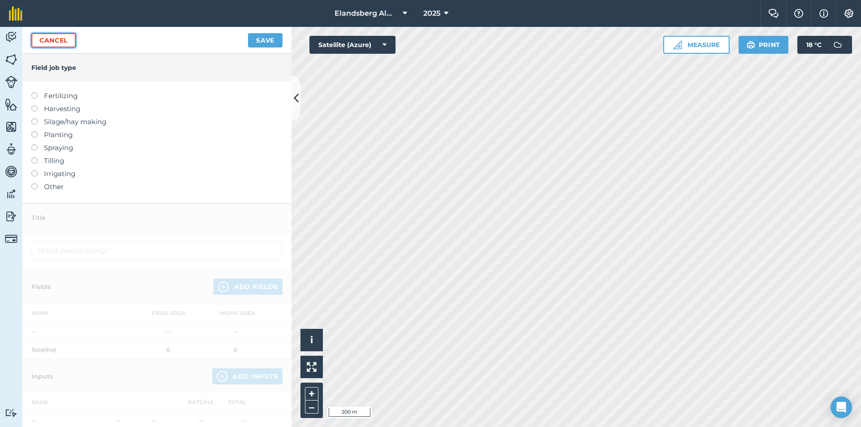
click at [43, 39] on link "Cancel" at bounding box center [53, 40] width 44 height 14
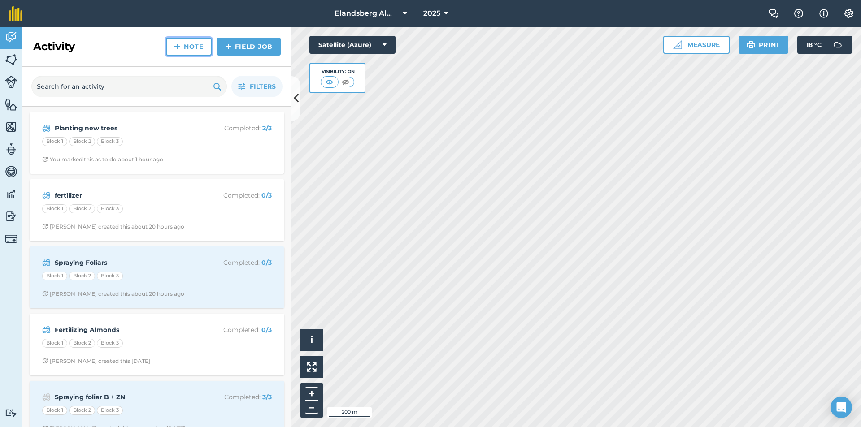
click at [202, 47] on link "Note" at bounding box center [189, 47] width 46 height 18
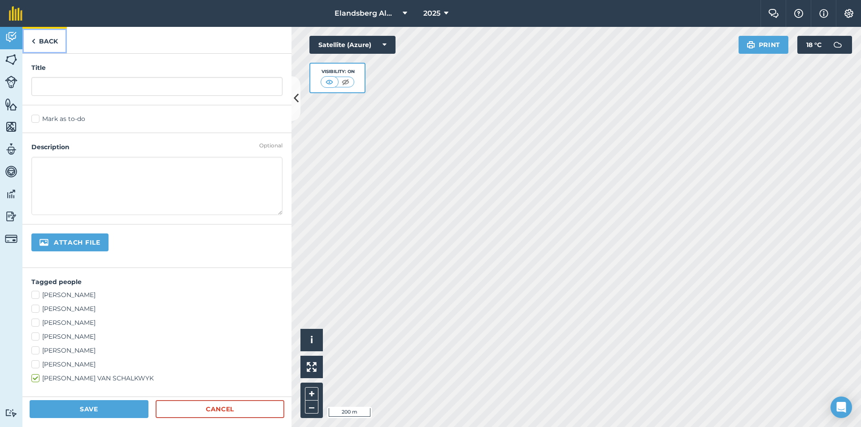
click at [44, 40] on link "Back" at bounding box center [44, 40] width 44 height 26
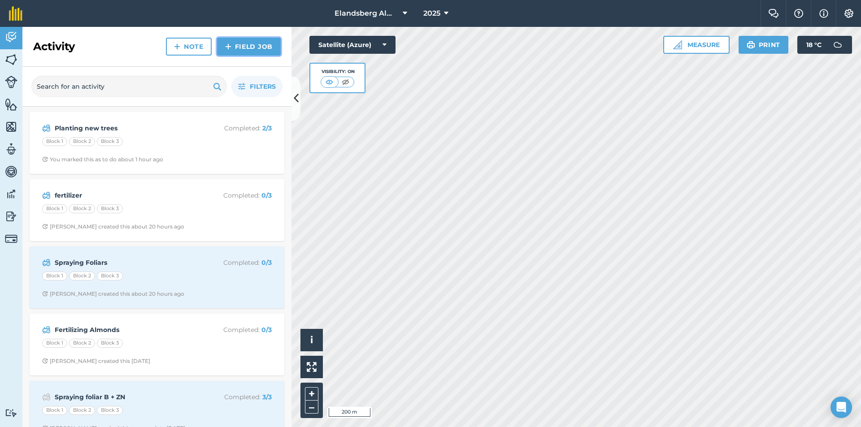
click at [234, 51] on link "Field Job" at bounding box center [249, 47] width 64 height 18
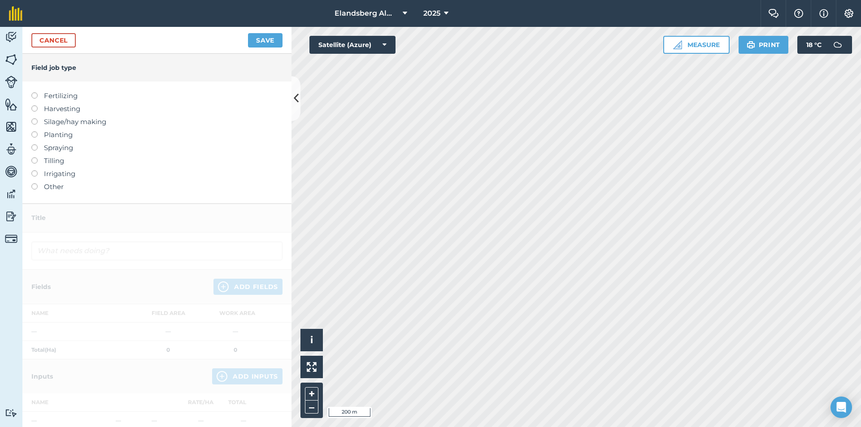
click at [55, 95] on label "Fertilizing" at bounding box center [156, 96] width 251 height 11
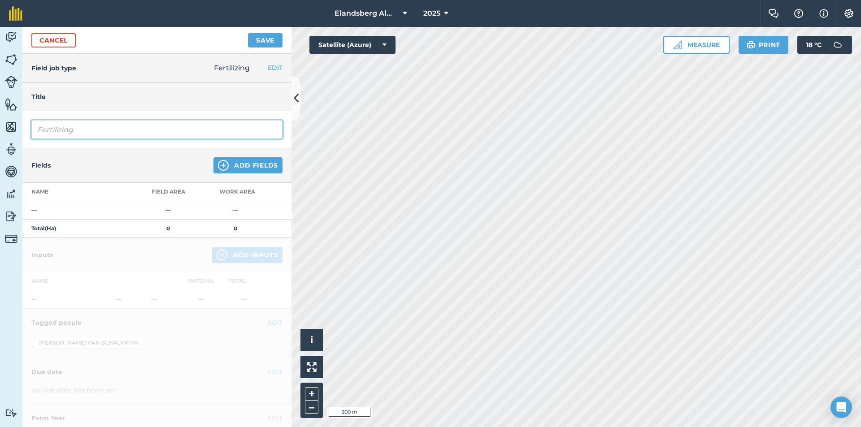
click at [113, 128] on input "Fertilizing" at bounding box center [156, 129] width 251 height 19
type input "F"
type input "Kalsium nitraat"
click at [77, 193] on th "Name" at bounding box center [78, 192] width 112 height 18
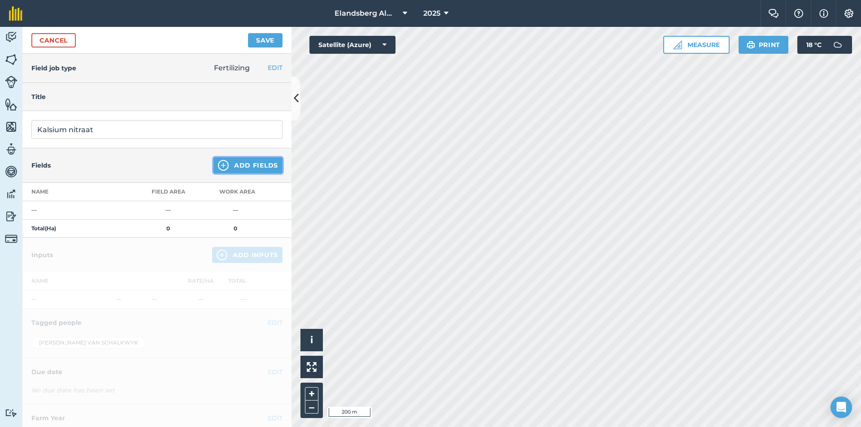
click at [247, 166] on button "Add Fields" at bounding box center [247, 165] width 69 height 16
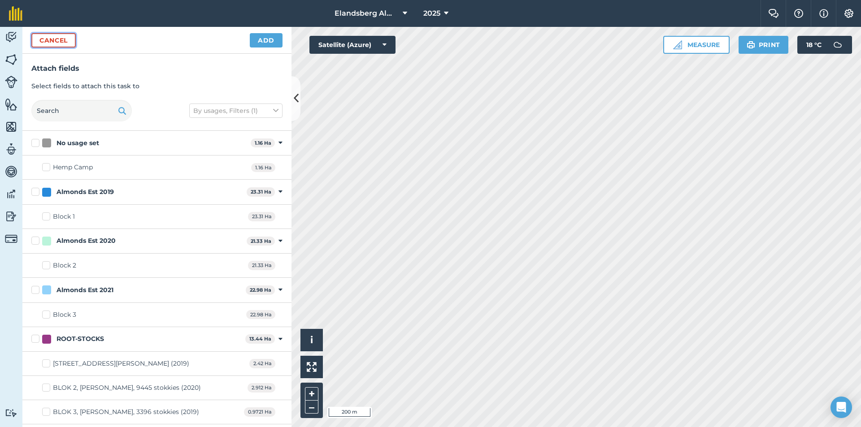
click at [50, 42] on button "Cancel" at bounding box center [53, 40] width 44 height 14
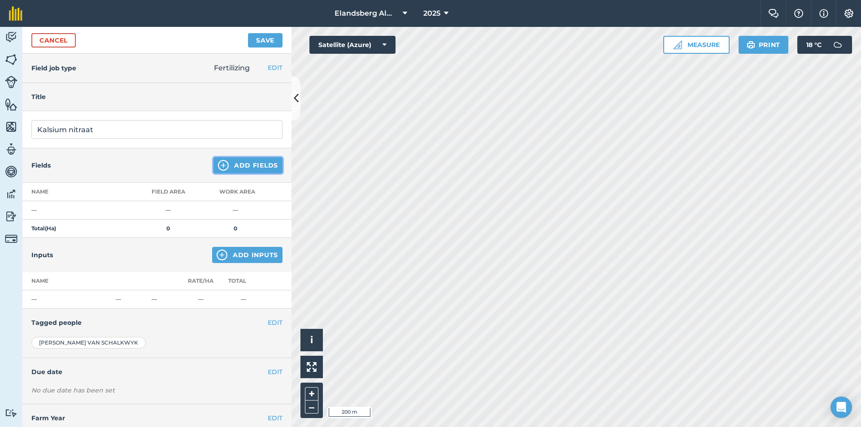
click at [227, 167] on button "Add Fields" at bounding box center [247, 165] width 69 height 16
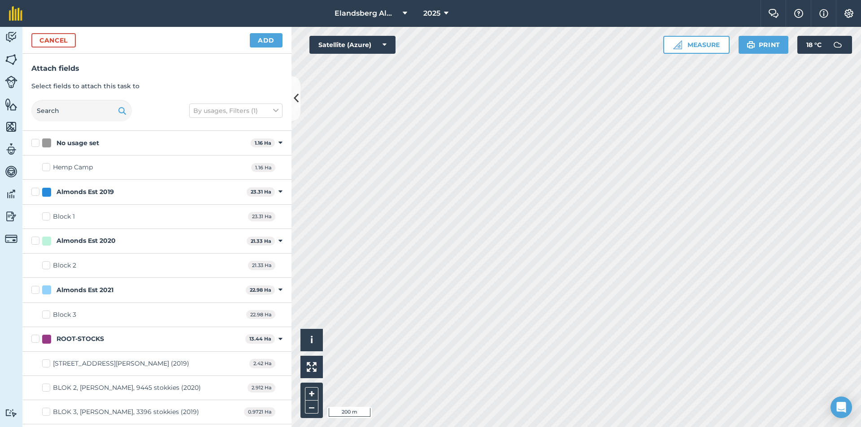
click at [156, 189] on div "Almonds Est 2019" at bounding box center [142, 191] width 201 height 9
click at [37, 189] on input "Almonds Est 2019" at bounding box center [34, 190] width 6 height 6
checkbox input "true"
click at [156, 189] on div "Almonds Est 2019" at bounding box center [142, 191] width 201 height 9
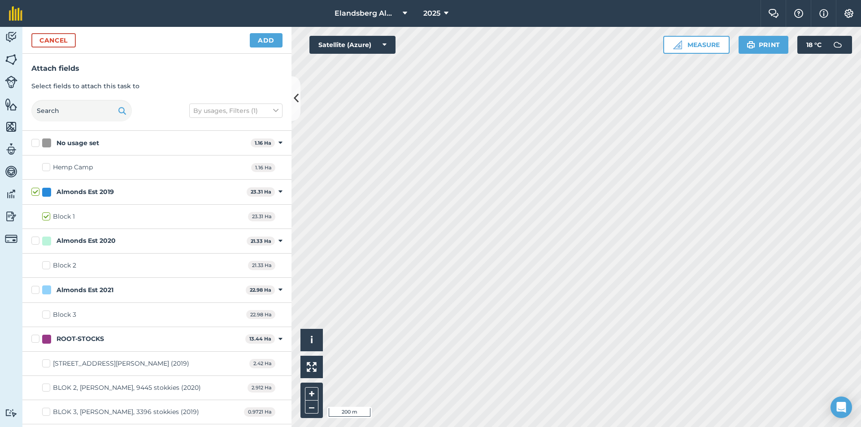
click at [37, 189] on input "Almonds Est 2019" at bounding box center [34, 190] width 6 height 6
checkbox input "false"
click at [156, 189] on div "Almonds Est 2019" at bounding box center [142, 191] width 201 height 9
click at [37, 189] on input "Almonds Est 2019" at bounding box center [34, 190] width 6 height 6
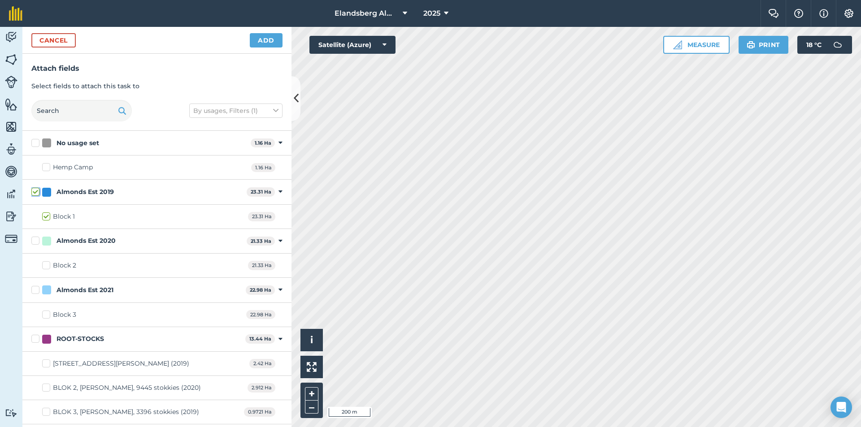
checkbox input "true"
click at [140, 243] on div "Almonds Est 2020" at bounding box center [142, 240] width 201 height 9
click at [37, 242] on input "Almonds Est 2020" at bounding box center [34, 239] width 6 height 6
checkbox input "true"
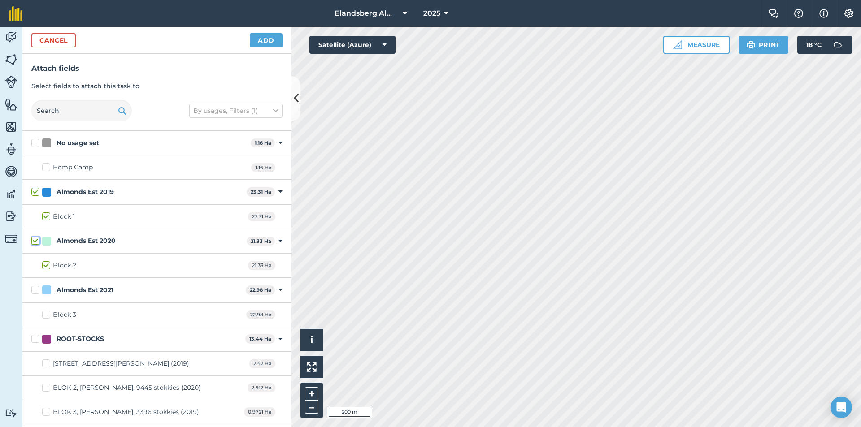
checkbox input "true"
click at [123, 288] on div "Almonds Est 2021" at bounding box center [142, 290] width 200 height 9
click at [37, 288] on input "Almonds Est 2021" at bounding box center [34, 289] width 6 height 6
checkbox input "true"
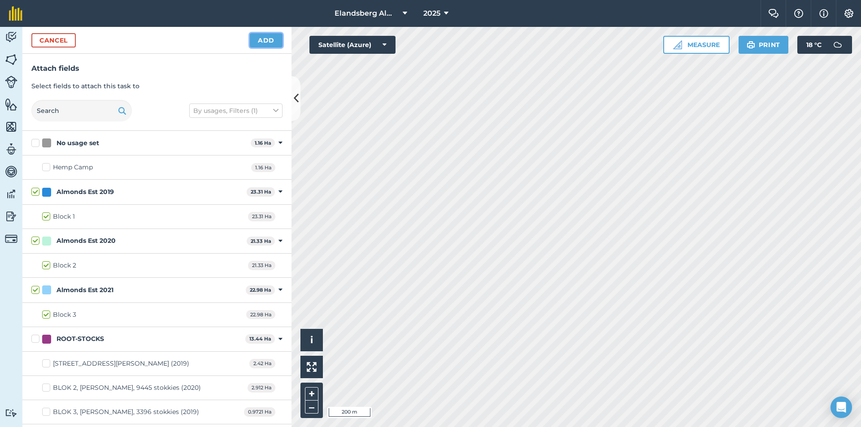
click at [263, 45] on button "Add" at bounding box center [266, 40] width 33 height 14
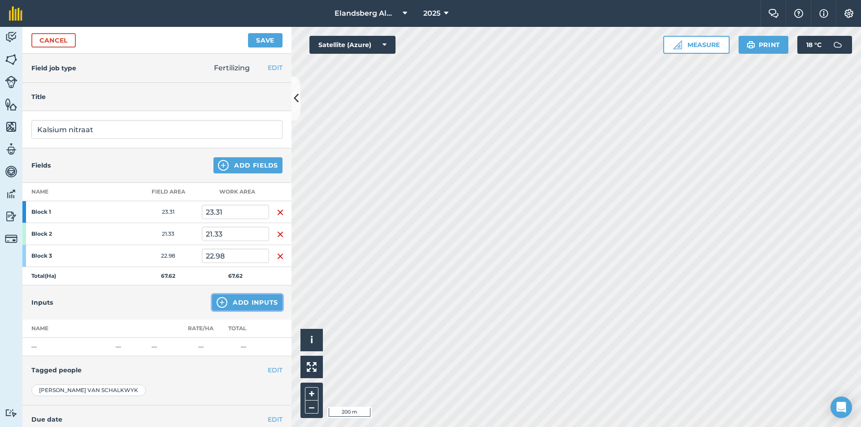
click at [230, 300] on button "Add Inputs" at bounding box center [247, 303] width 70 height 16
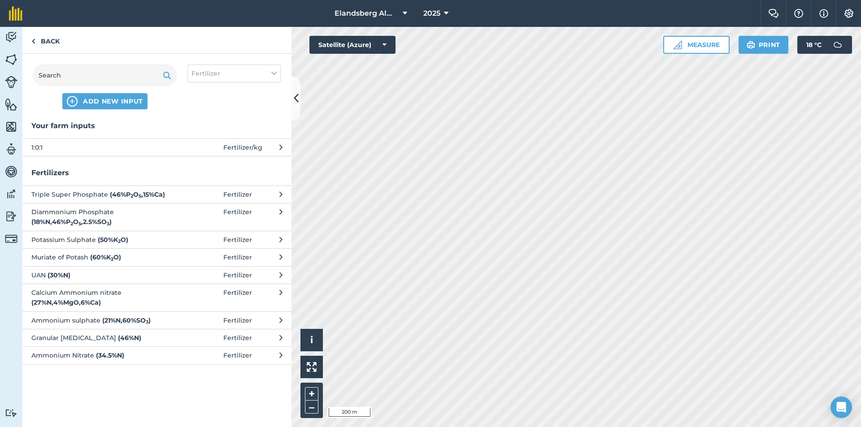
click at [282, 147] on icon at bounding box center [280, 148] width 3 height 10
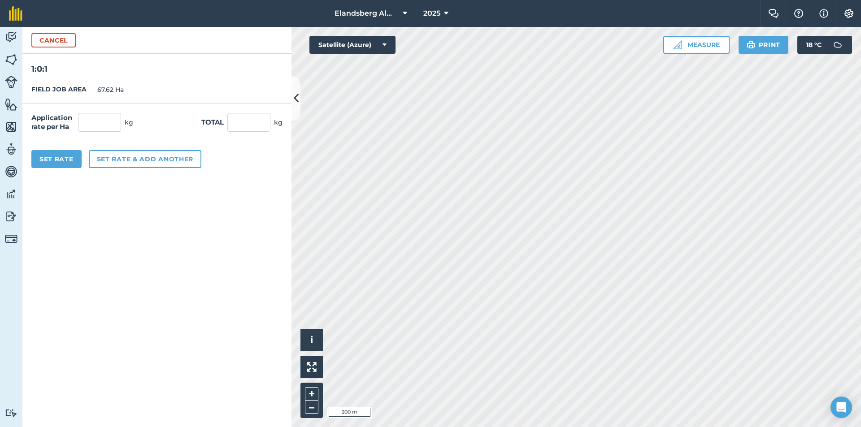
click at [52, 69] on h2 "1:0:1" at bounding box center [156, 65] width 269 height 22
click at [43, 40] on button "Cancel" at bounding box center [53, 40] width 44 height 14
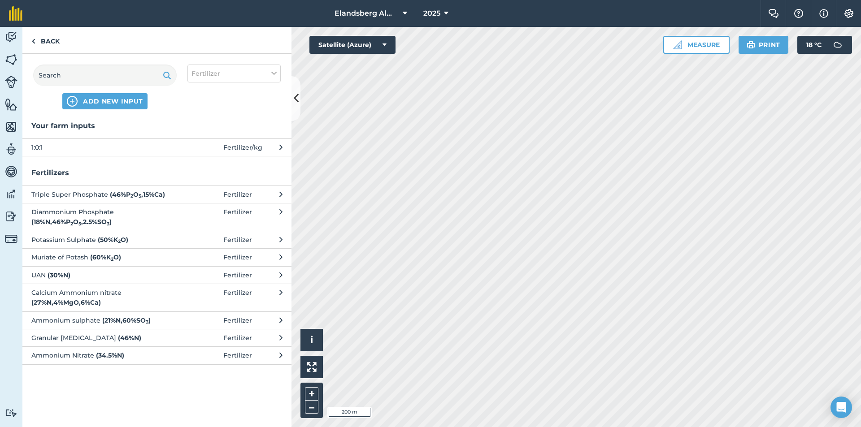
click at [67, 150] on span "1:0:1" at bounding box center [104, 148] width 147 height 10
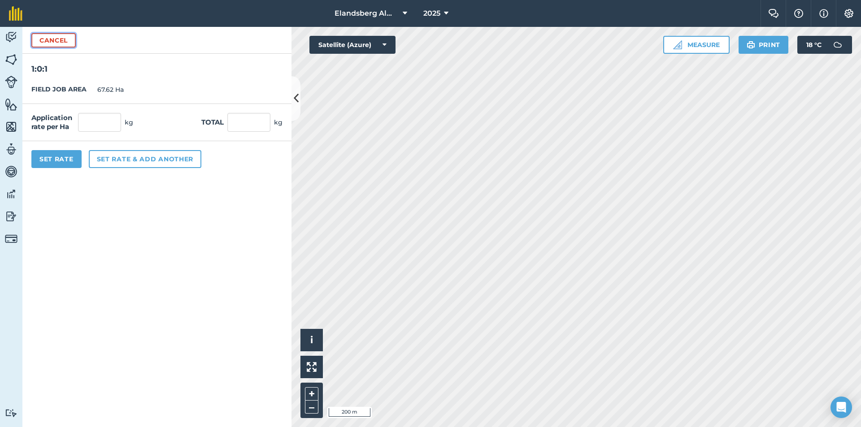
click at [38, 40] on button "Cancel" at bounding box center [53, 40] width 44 height 14
